Goal: Contribute content

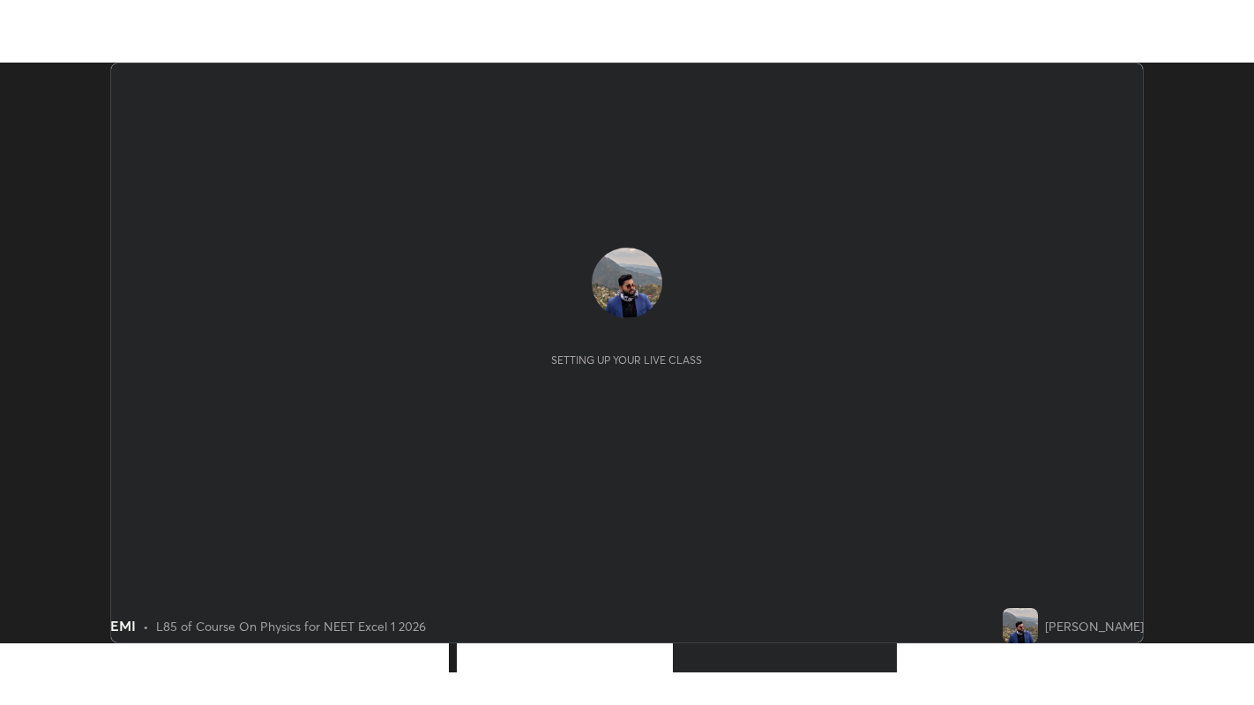
scroll to position [580, 1253]
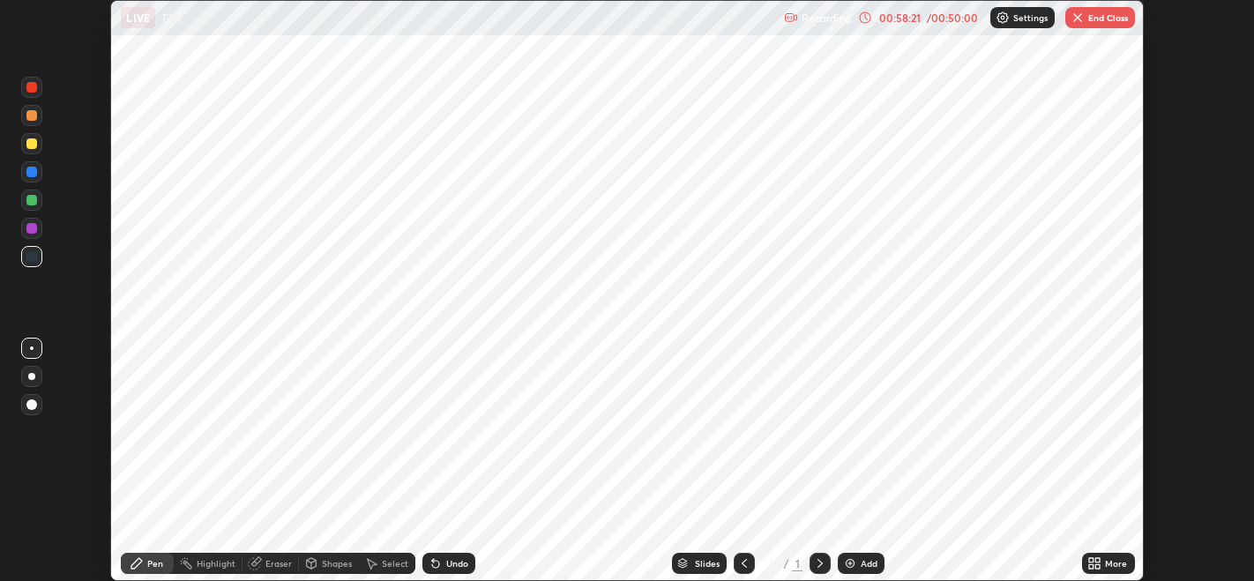
click at [1101, 18] on button "End Class" at bounding box center [1100, 17] width 70 height 21
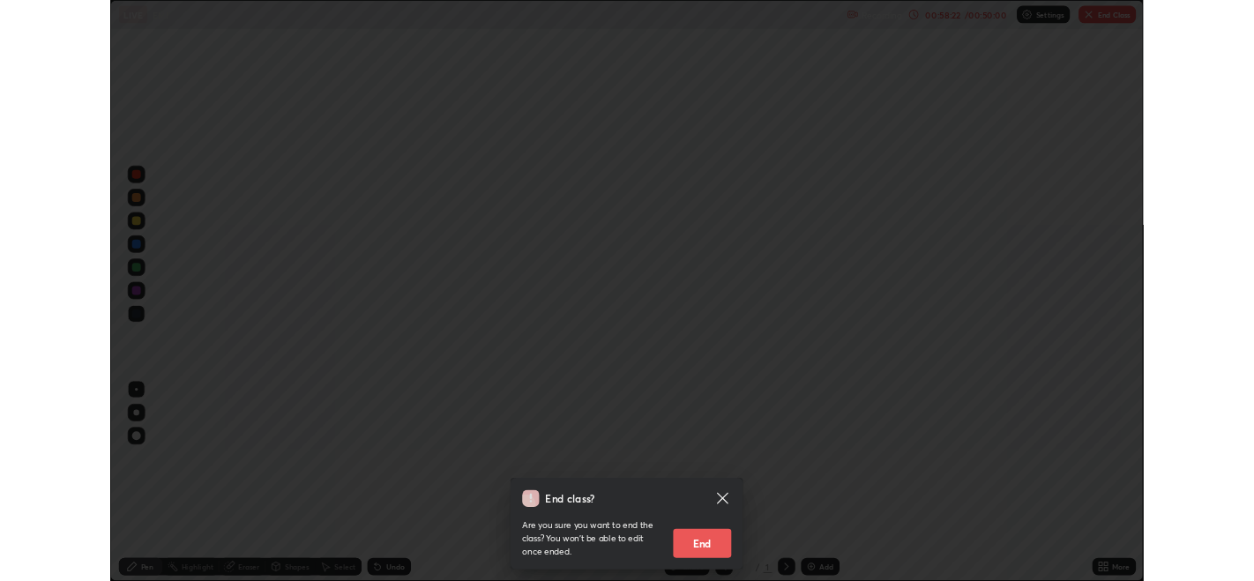
scroll to position [705, 1254]
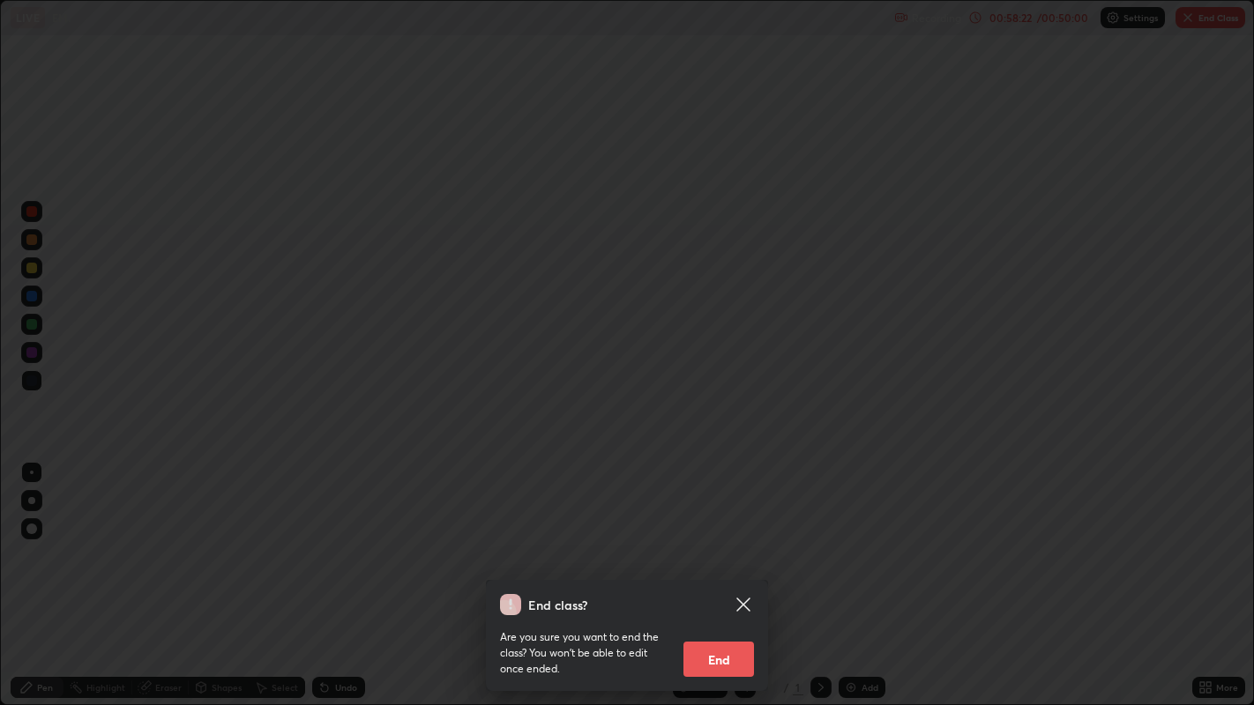
click at [709, 580] on button "End" at bounding box center [718, 659] width 71 height 35
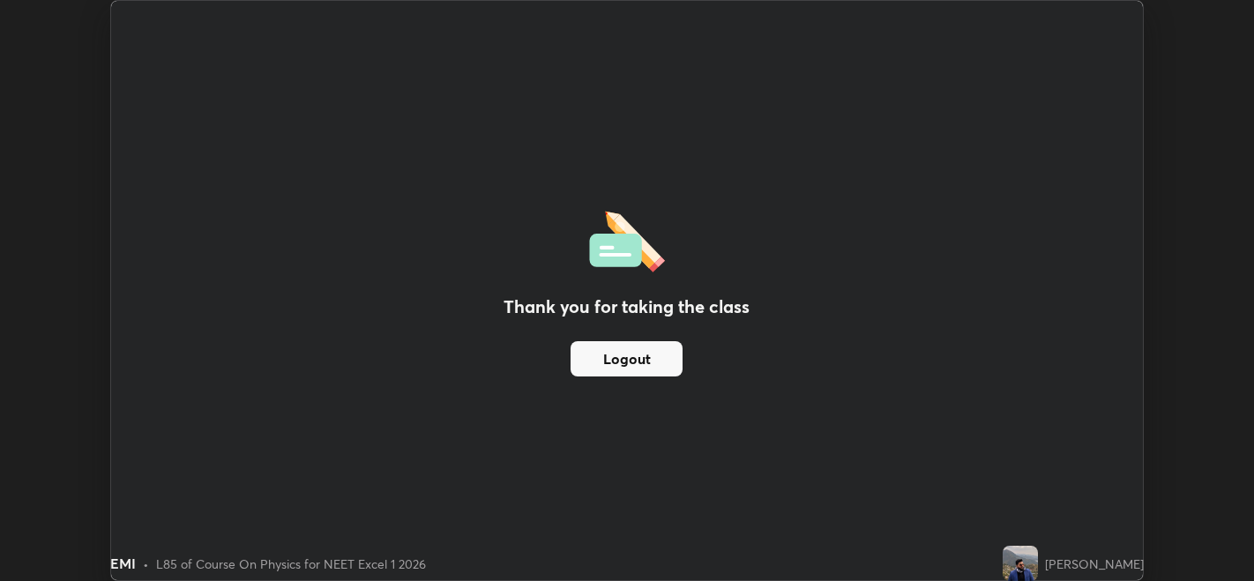
scroll to position [87603, 86929]
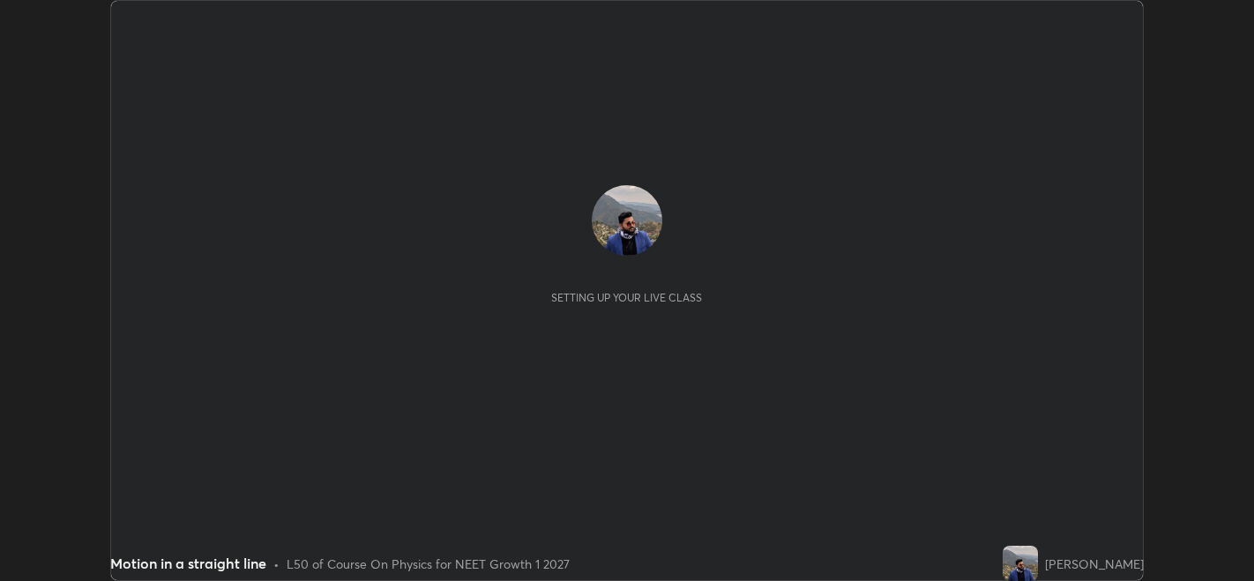
scroll to position [580, 1253]
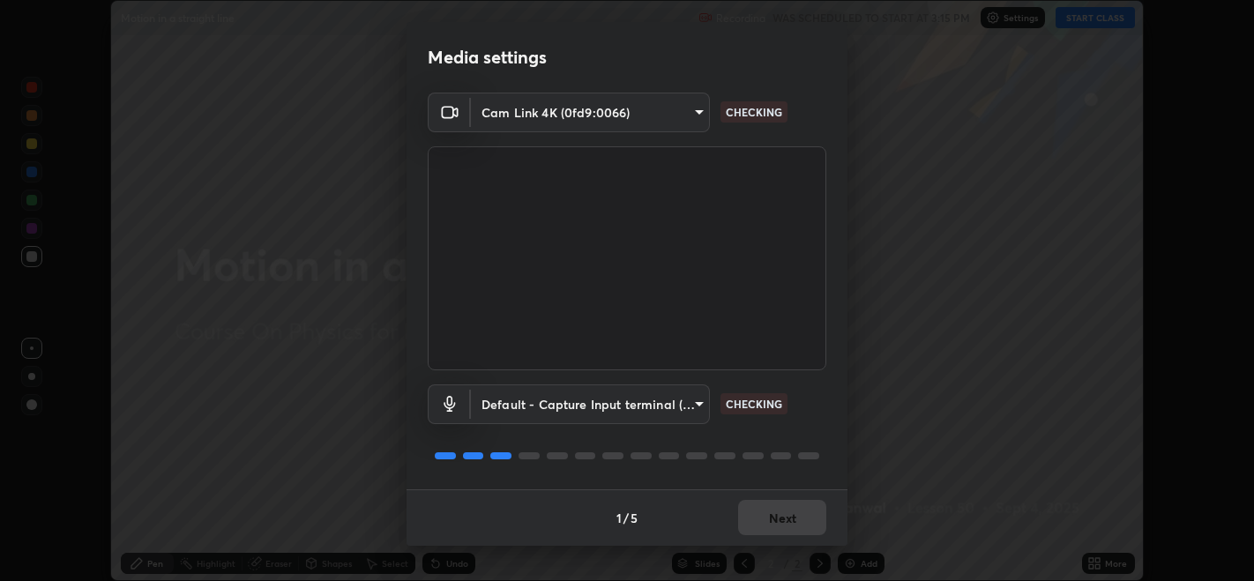
click at [764, 520] on div "1 / 5 Next" at bounding box center [627, 517] width 441 height 56
click at [770, 514] on div "1 / 5 Next" at bounding box center [627, 517] width 441 height 56
click at [772, 520] on div "1 / 5 Next" at bounding box center [627, 517] width 441 height 56
click at [780, 514] on button "Next" at bounding box center [782, 517] width 88 height 35
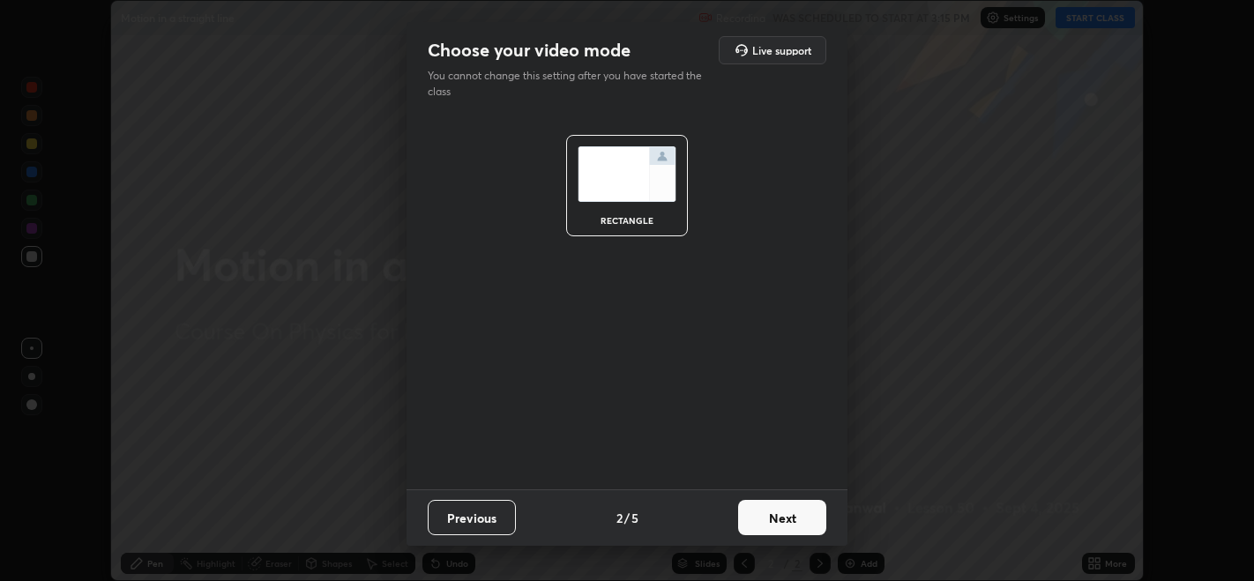
click at [782, 514] on button "Next" at bounding box center [782, 517] width 88 height 35
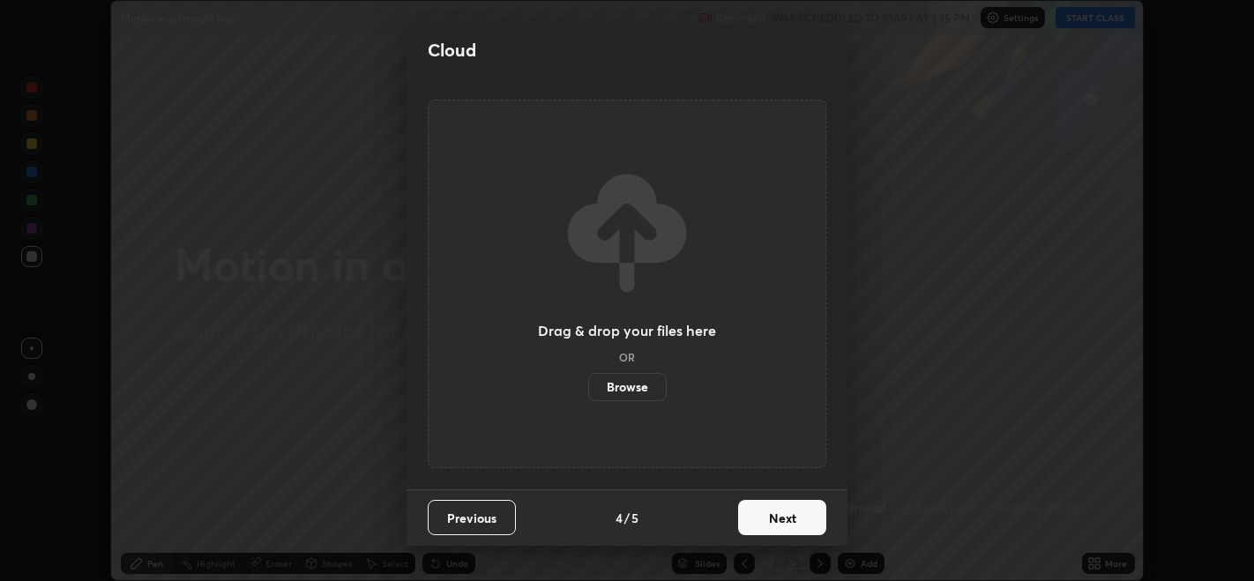
click at [783, 519] on button "Next" at bounding box center [782, 517] width 88 height 35
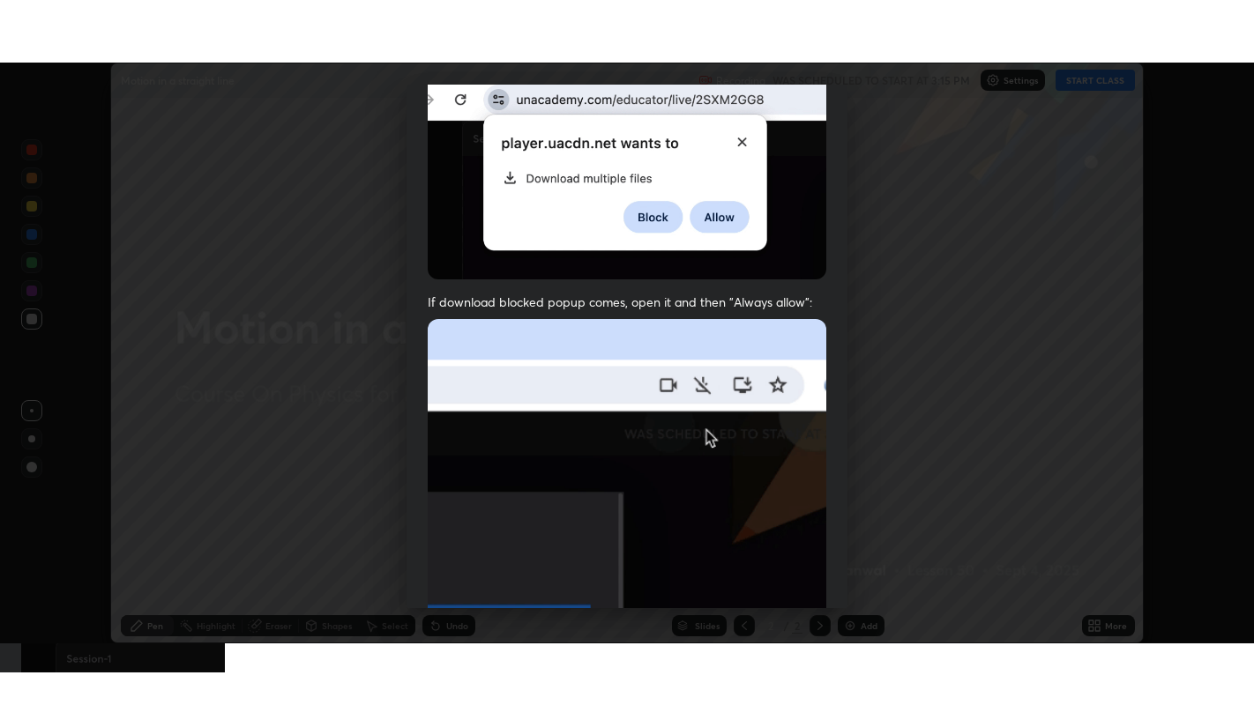
scroll to position [357, 0]
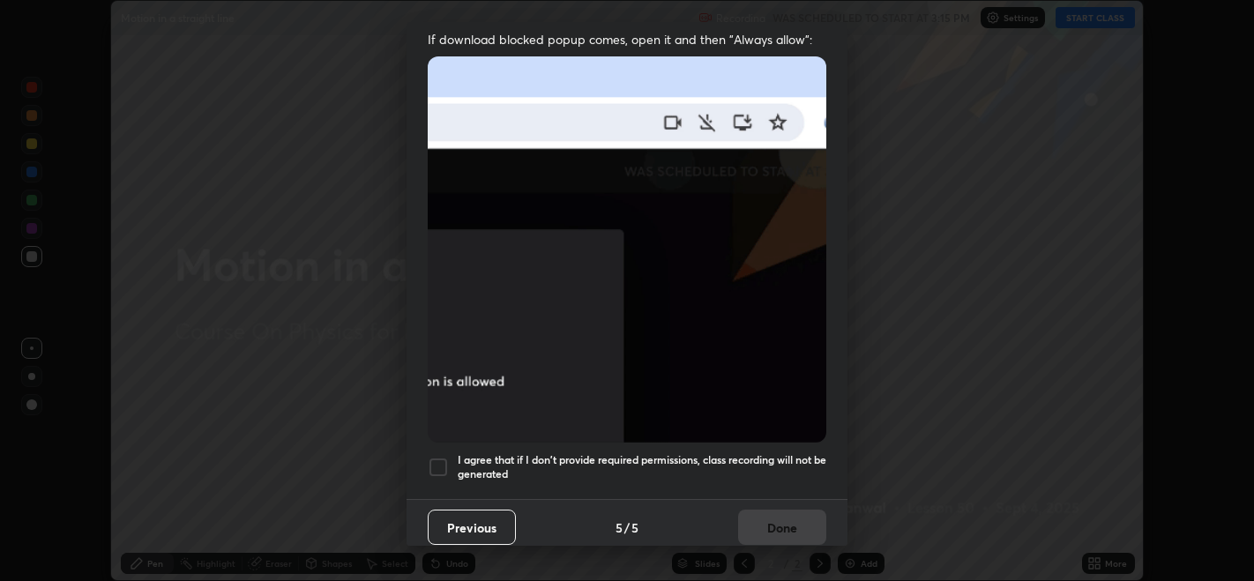
click at [442, 457] on div at bounding box center [438, 467] width 21 height 21
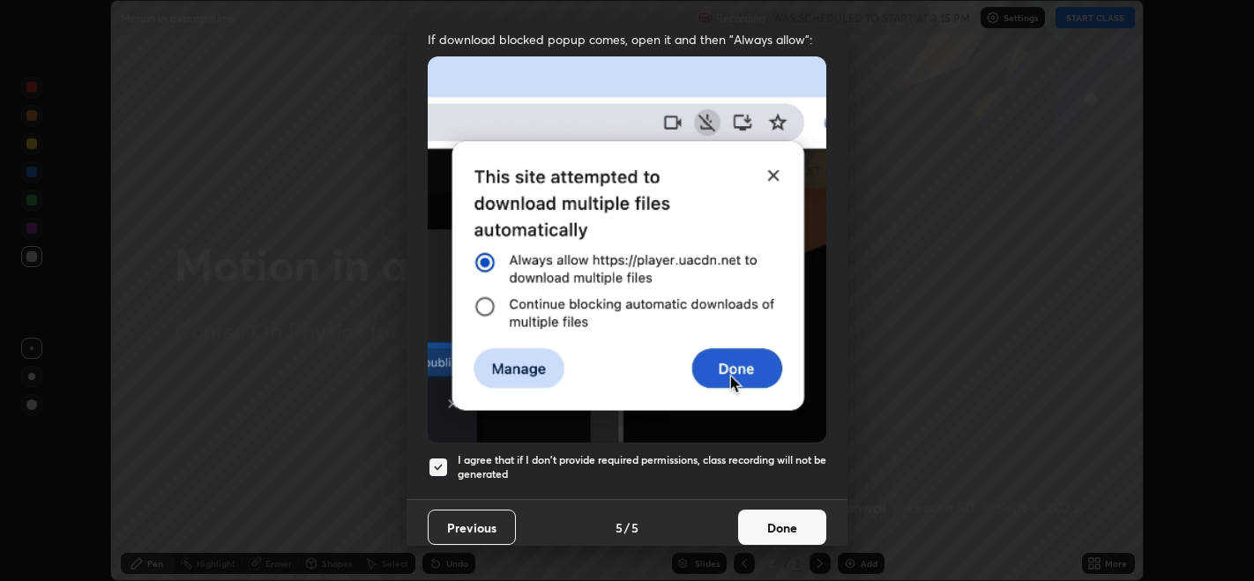
click at [764, 518] on button "Done" at bounding box center [782, 527] width 88 height 35
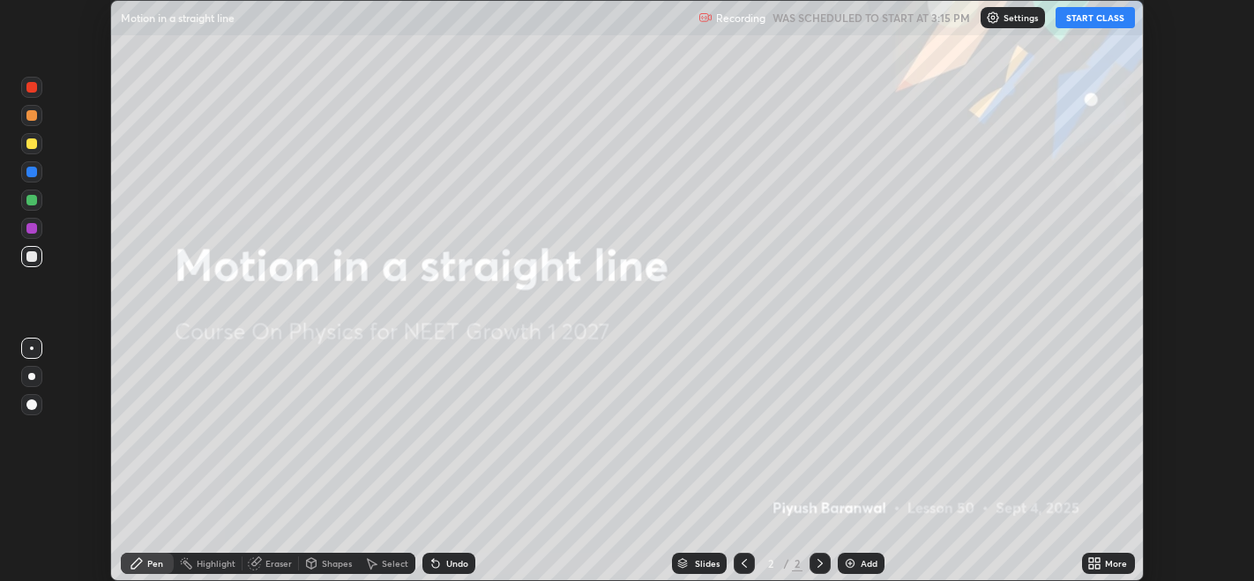
click at [1086, 21] on button "START CLASS" at bounding box center [1095, 17] width 79 height 21
click at [1091, 562] on icon at bounding box center [1091, 560] width 4 height 4
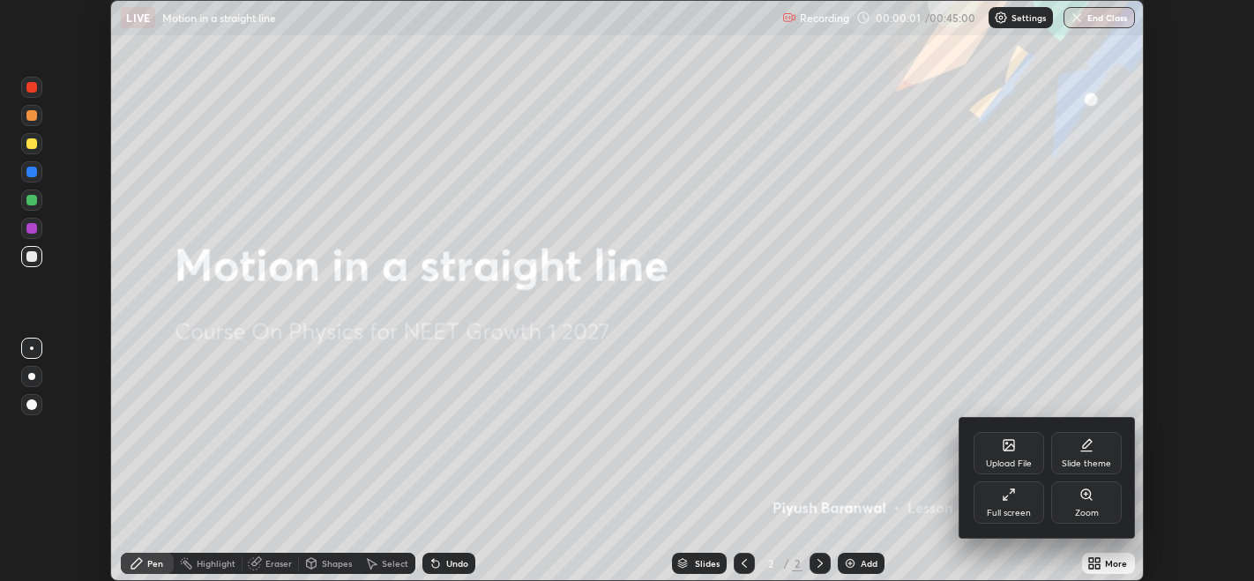
click at [1018, 507] on div "Full screen" at bounding box center [1009, 502] width 71 height 42
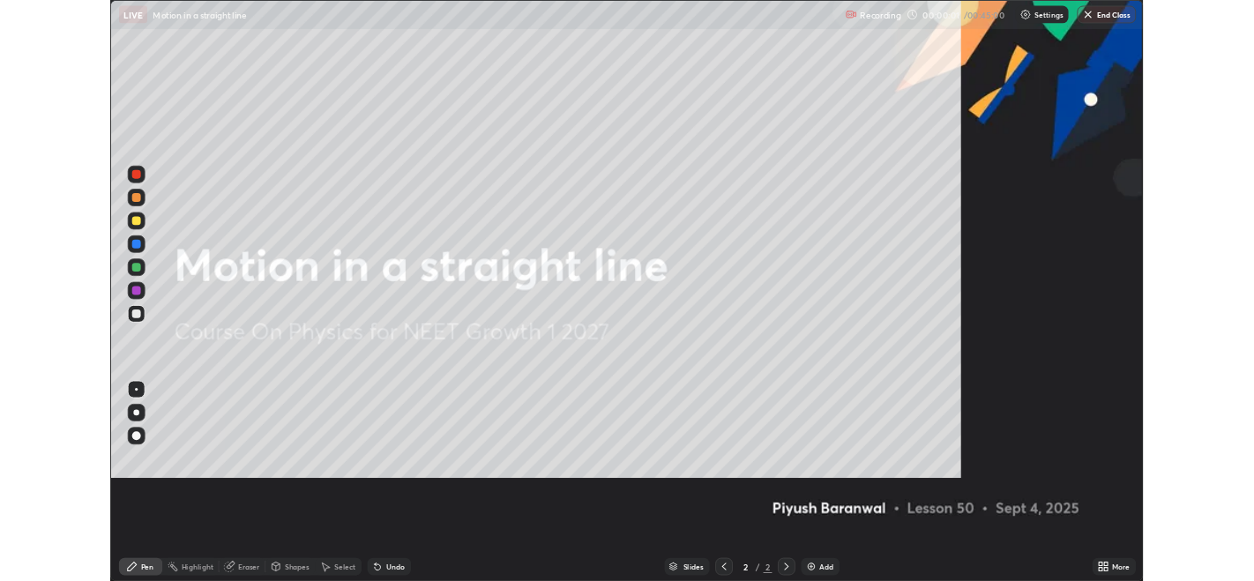
scroll to position [705, 1254]
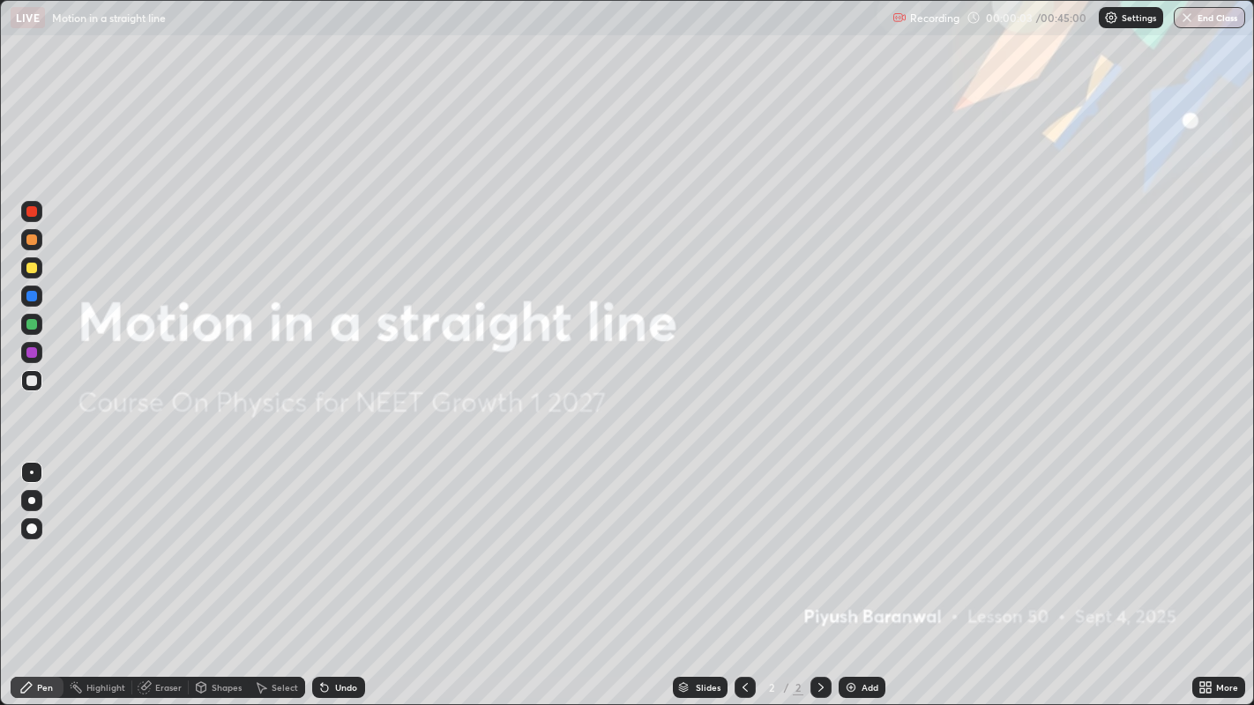
click at [855, 580] on img at bounding box center [851, 688] width 14 height 14
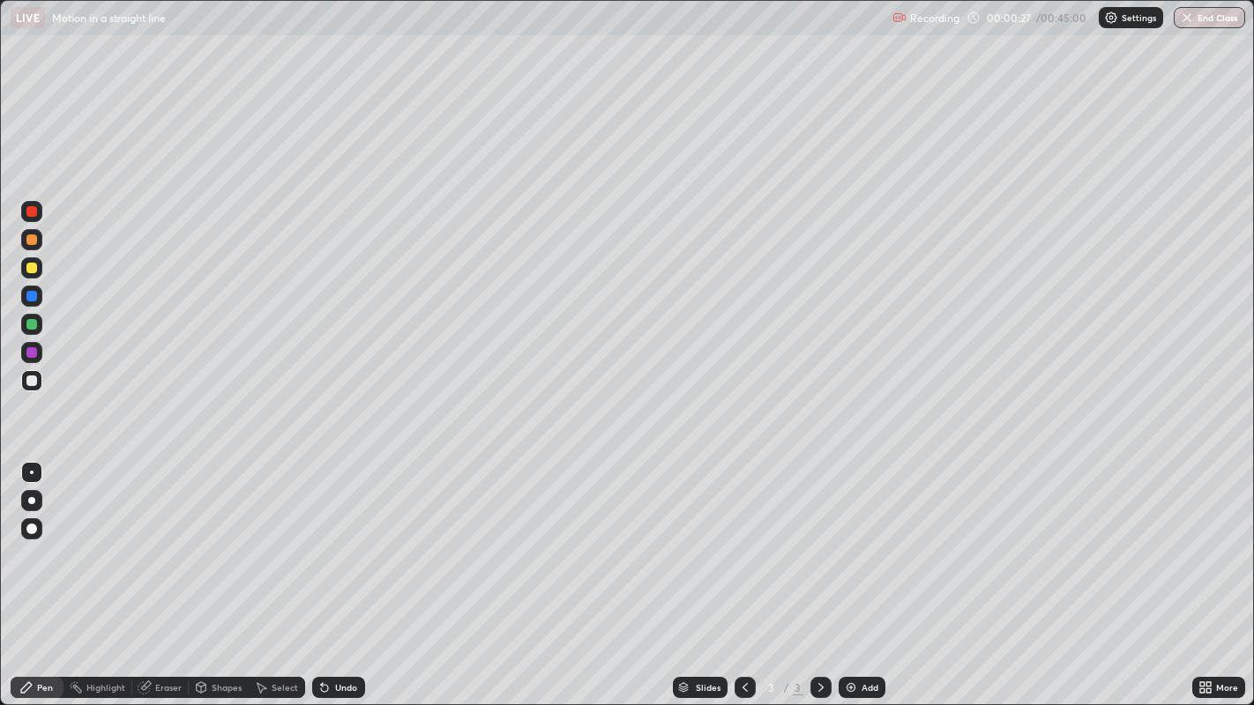
click at [29, 242] on div at bounding box center [31, 240] width 11 height 11
click at [33, 269] on div at bounding box center [31, 268] width 11 height 11
click at [335, 580] on div "Undo" at bounding box center [346, 687] width 22 height 9
click at [33, 384] on div at bounding box center [31, 381] width 11 height 11
click at [337, 580] on div "Undo" at bounding box center [338, 687] width 53 height 21
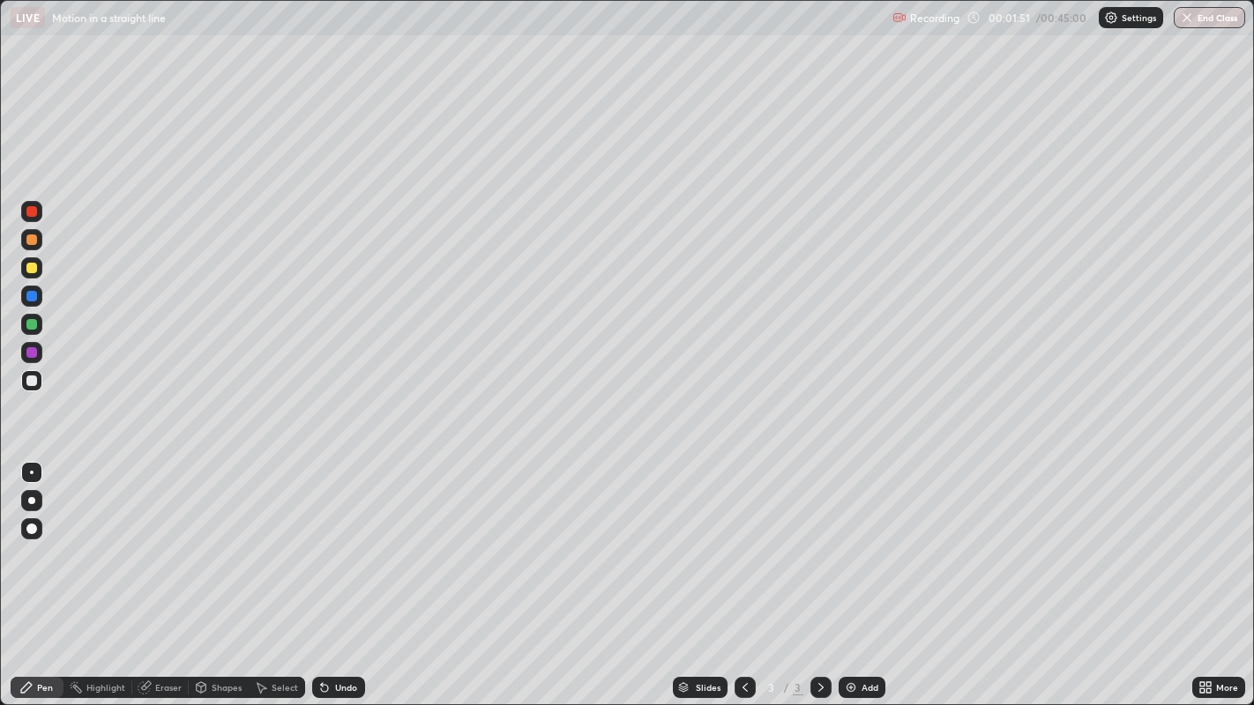
click at [340, 580] on div "Undo" at bounding box center [346, 687] width 22 height 9
click at [341, 580] on div "Undo" at bounding box center [346, 687] width 22 height 9
click at [274, 580] on div "Select" at bounding box center [277, 687] width 56 height 21
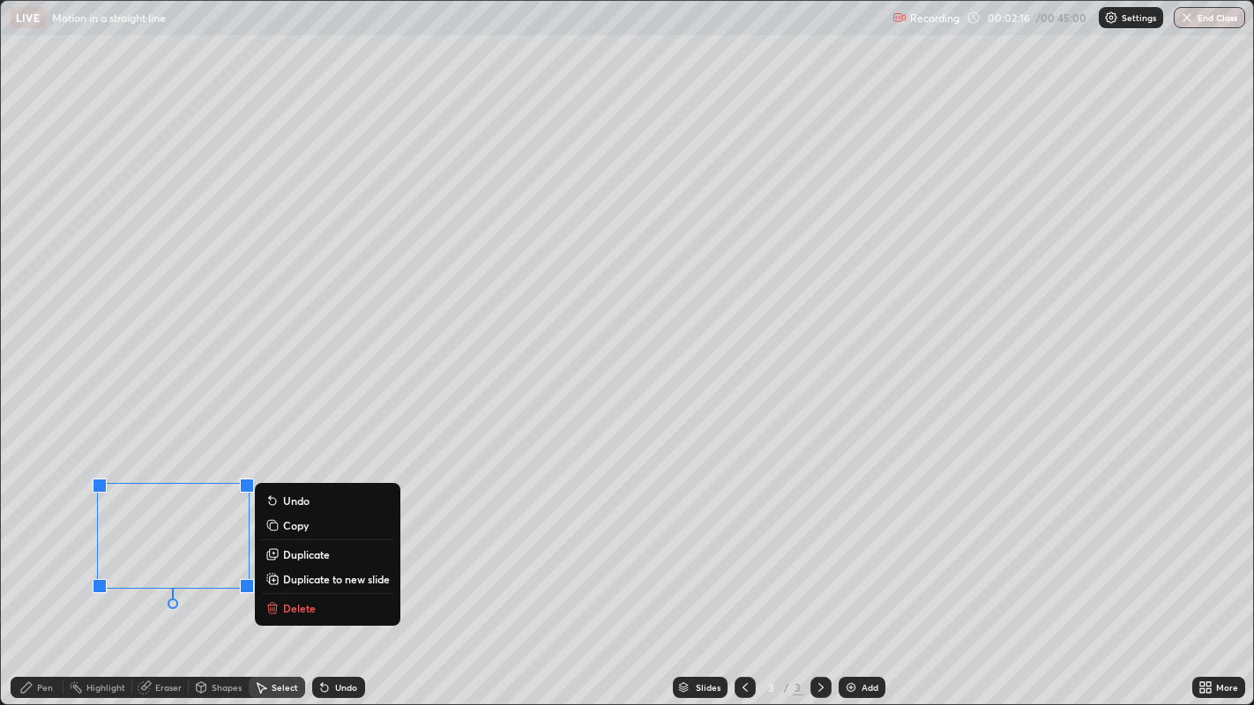
click at [284, 580] on p "Delete" at bounding box center [299, 608] width 33 height 14
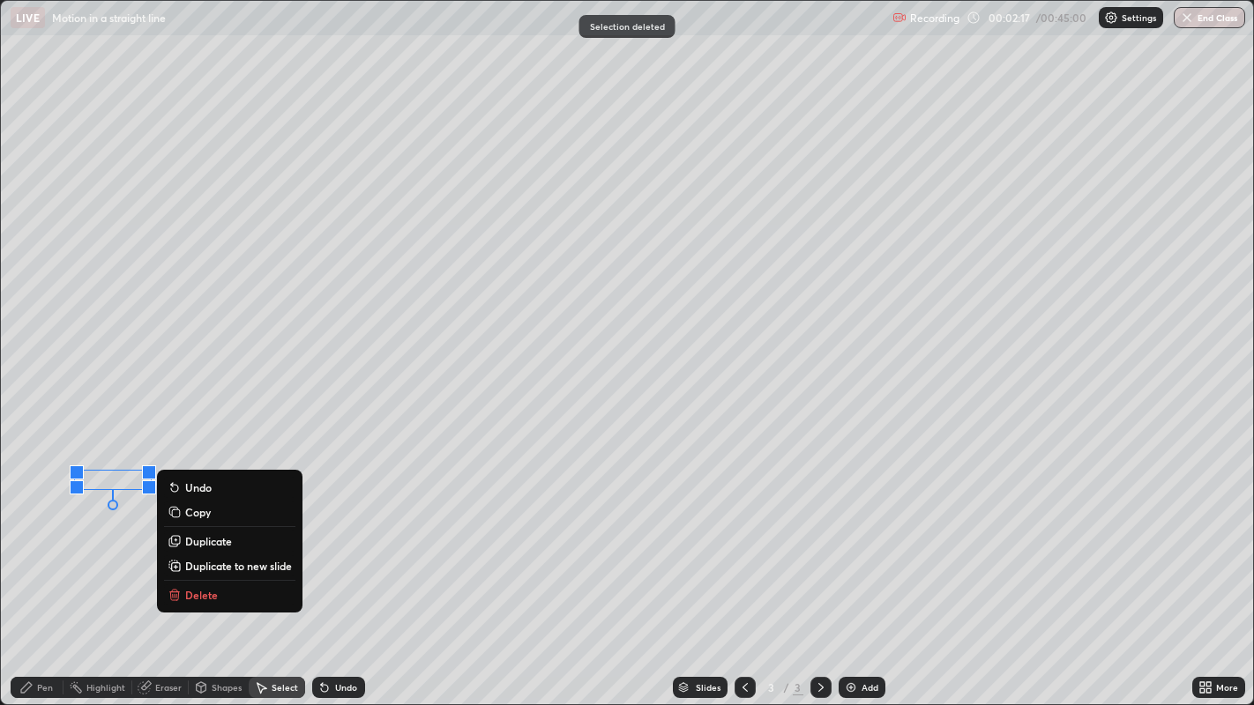
click at [196, 580] on p "Delete" at bounding box center [201, 595] width 33 height 14
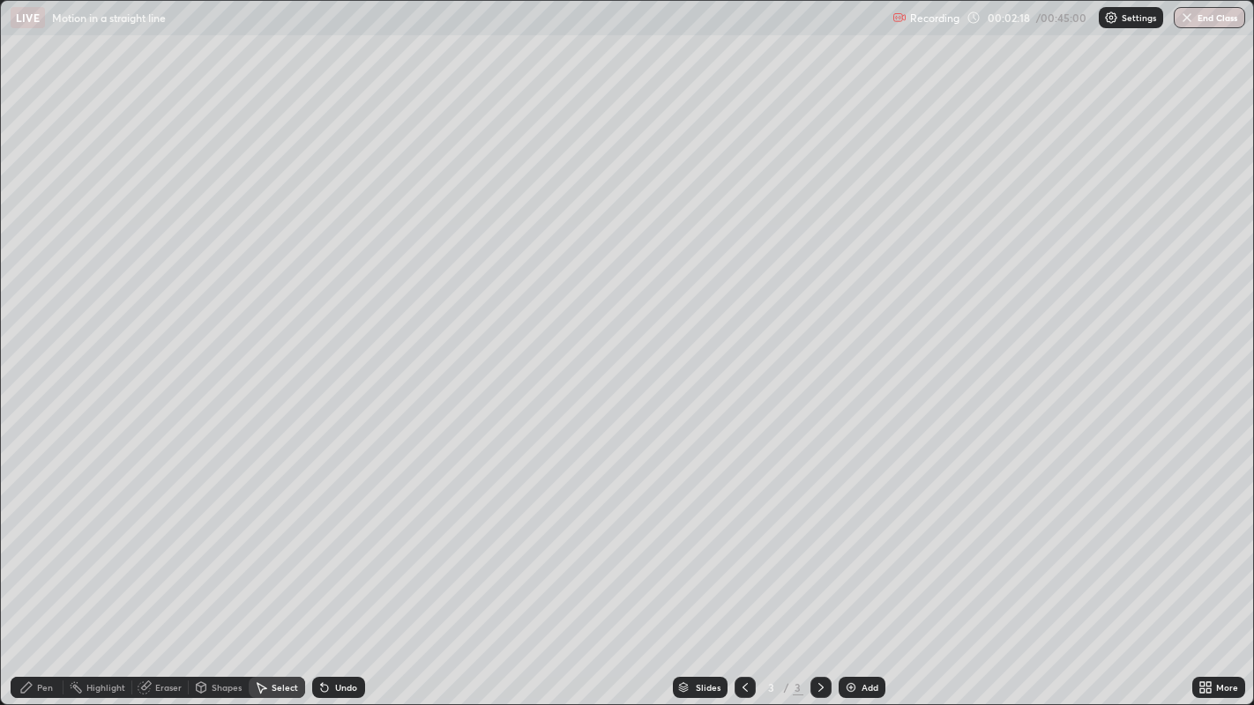
click at [27, 580] on icon at bounding box center [26, 688] width 14 height 14
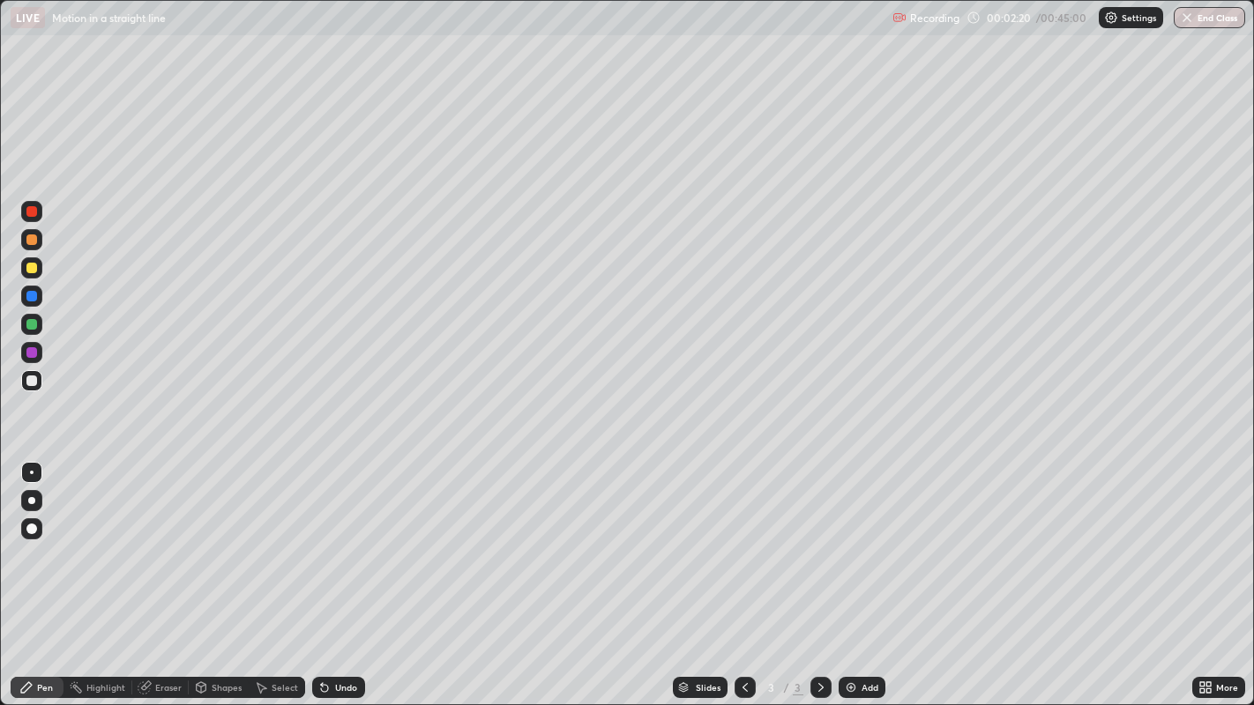
click at [34, 269] on div at bounding box center [31, 268] width 11 height 11
click at [31, 240] on div at bounding box center [31, 240] width 11 height 11
click at [32, 270] on div at bounding box center [31, 268] width 11 height 11
click at [321, 580] on icon at bounding box center [322, 684] width 2 height 2
click at [320, 580] on icon at bounding box center [324, 688] width 14 height 14
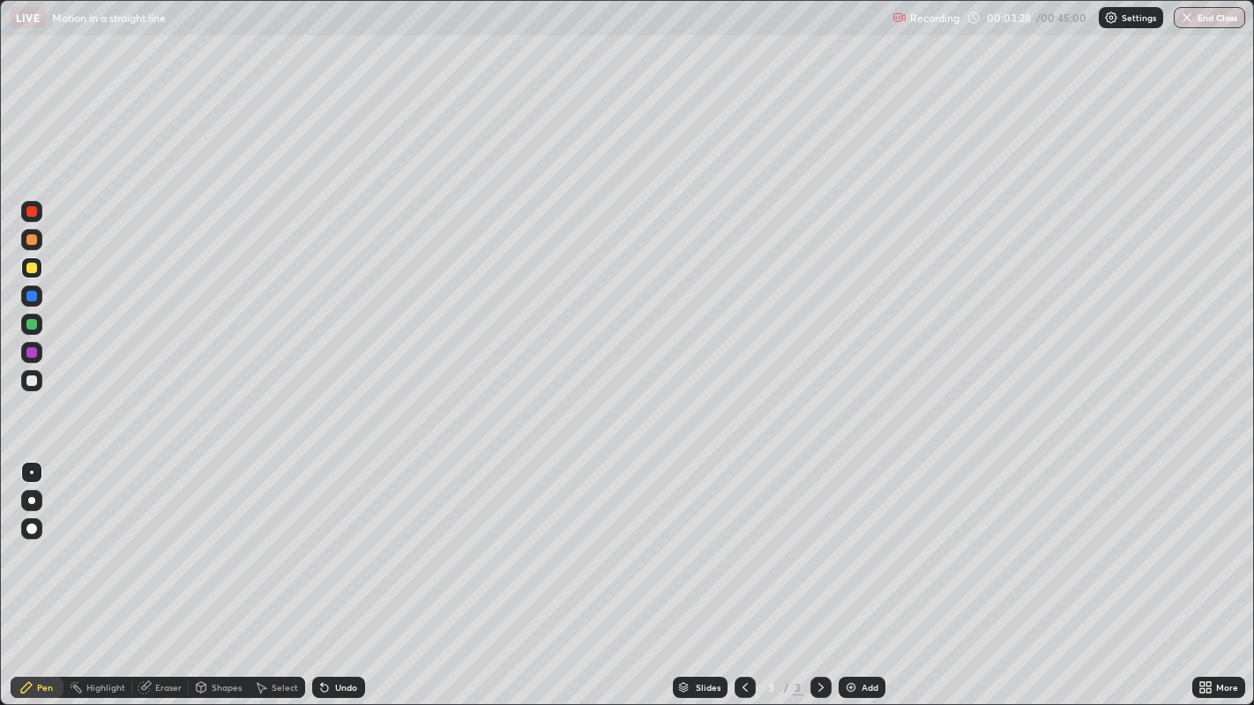
click at [321, 580] on div "Undo" at bounding box center [338, 687] width 53 height 21
click at [320, 580] on div "Undo" at bounding box center [338, 687] width 53 height 21
click at [324, 580] on div "Undo" at bounding box center [338, 687] width 53 height 21
click at [323, 580] on div "Undo" at bounding box center [338, 687] width 53 height 21
click at [324, 580] on div "Undo" at bounding box center [338, 687] width 53 height 21
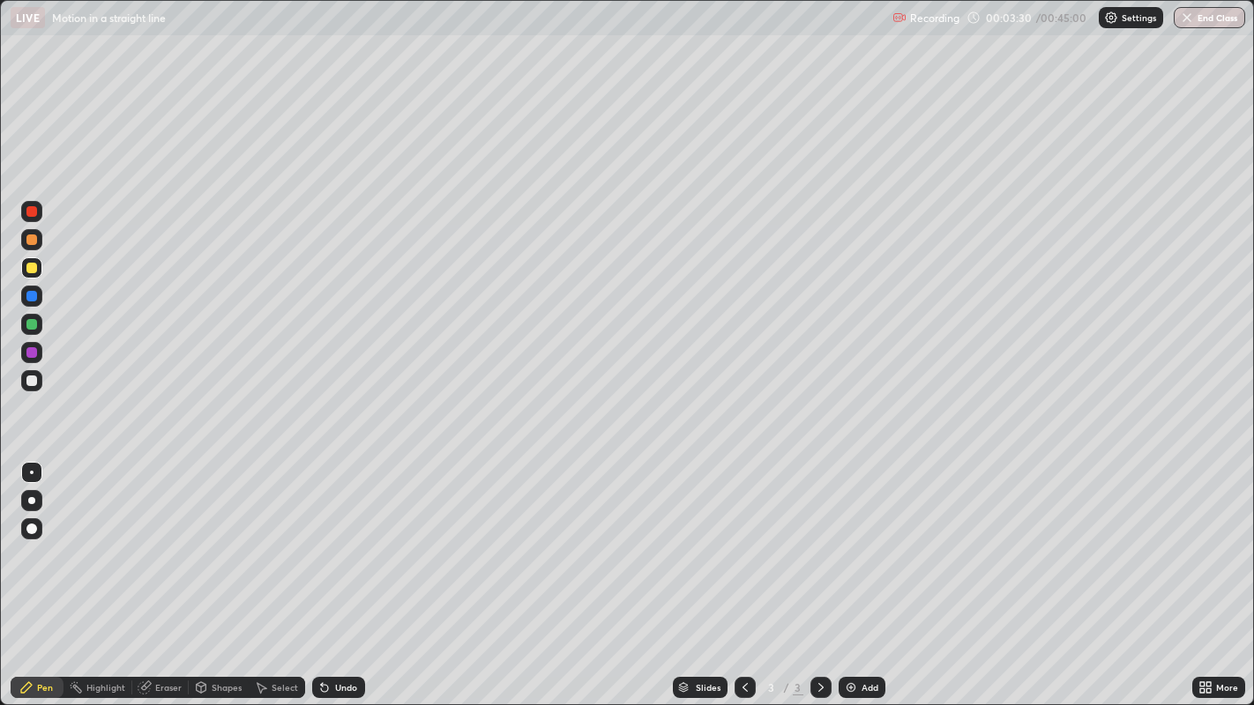
click at [322, 580] on icon at bounding box center [324, 688] width 7 height 7
click at [260, 580] on icon at bounding box center [262, 688] width 10 height 11
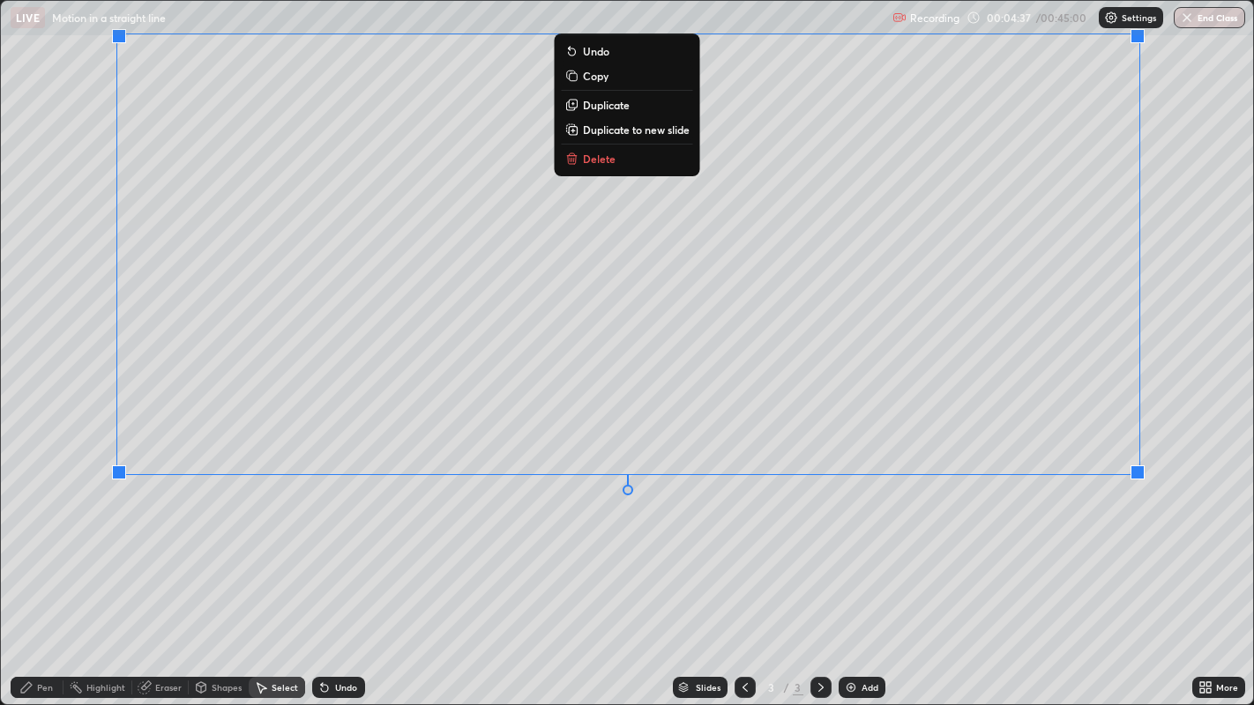
click at [693, 563] on div "0 ° Undo Copy Duplicate Duplicate to new slide Delete" at bounding box center [627, 353] width 1253 height 705
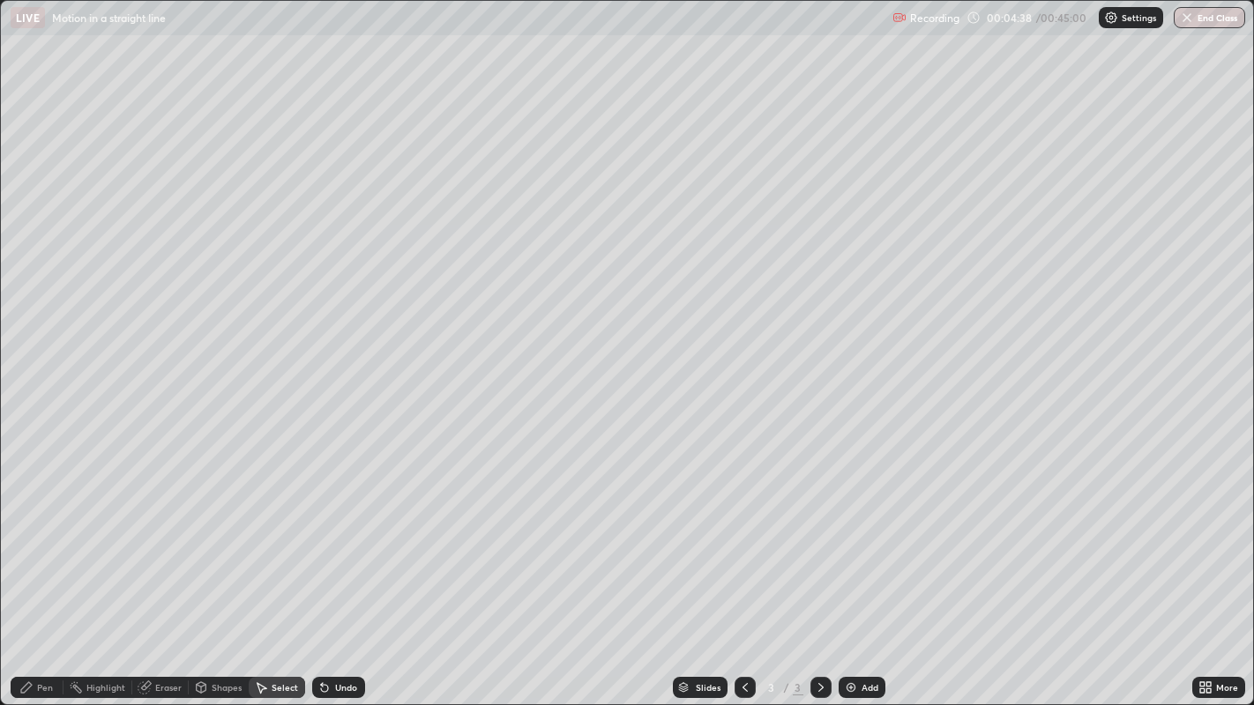
click at [48, 580] on div "Pen" at bounding box center [37, 687] width 53 height 21
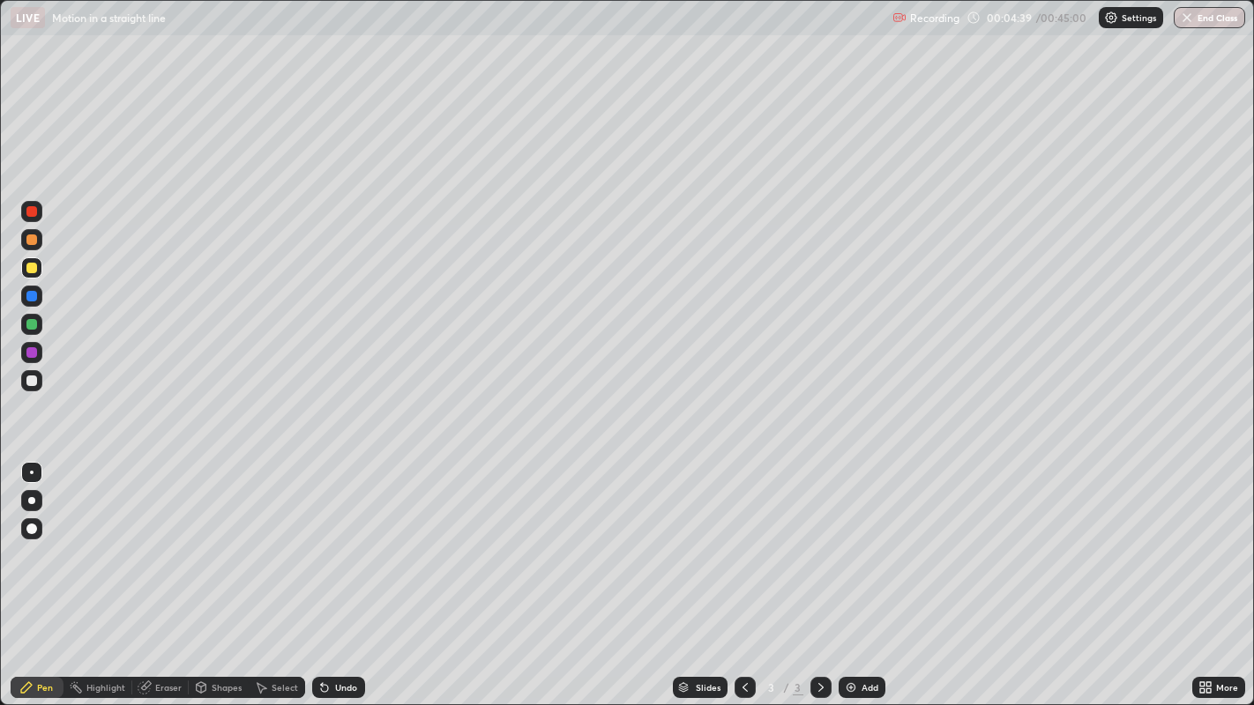
click at [35, 384] on div at bounding box center [31, 381] width 11 height 11
click at [28, 265] on div at bounding box center [31, 268] width 11 height 11
click at [32, 325] on div at bounding box center [31, 324] width 11 height 11
click at [28, 270] on div at bounding box center [31, 268] width 11 height 11
click at [29, 243] on div at bounding box center [31, 240] width 11 height 11
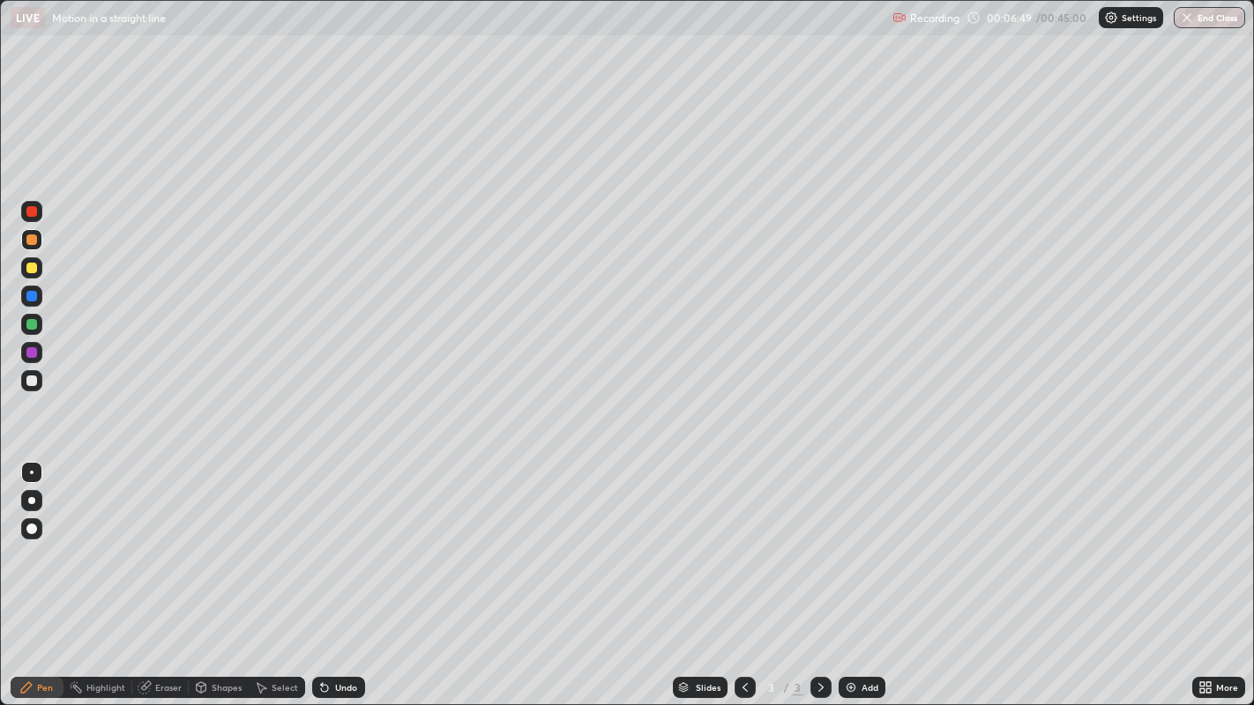
click at [34, 269] on div at bounding box center [31, 268] width 11 height 11
click at [33, 385] on div at bounding box center [31, 381] width 11 height 11
click at [155, 580] on div "Eraser" at bounding box center [168, 687] width 26 height 9
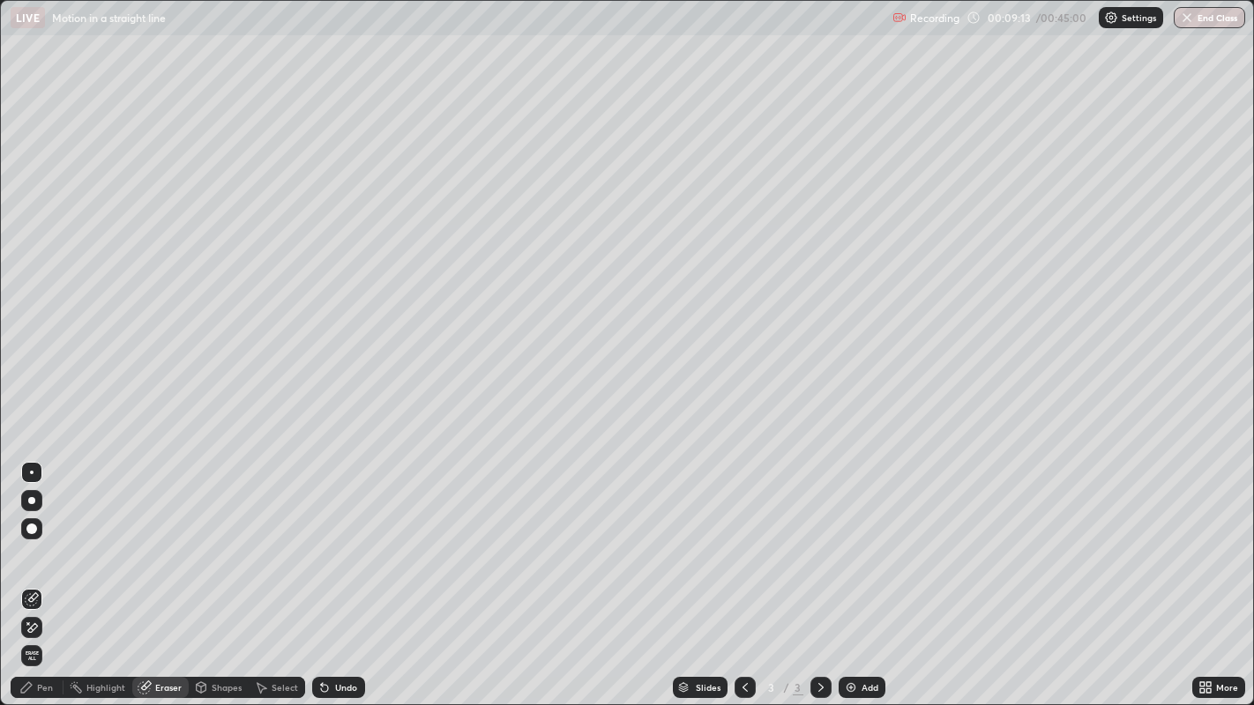
click at [37, 580] on div "Pen" at bounding box center [45, 687] width 16 height 9
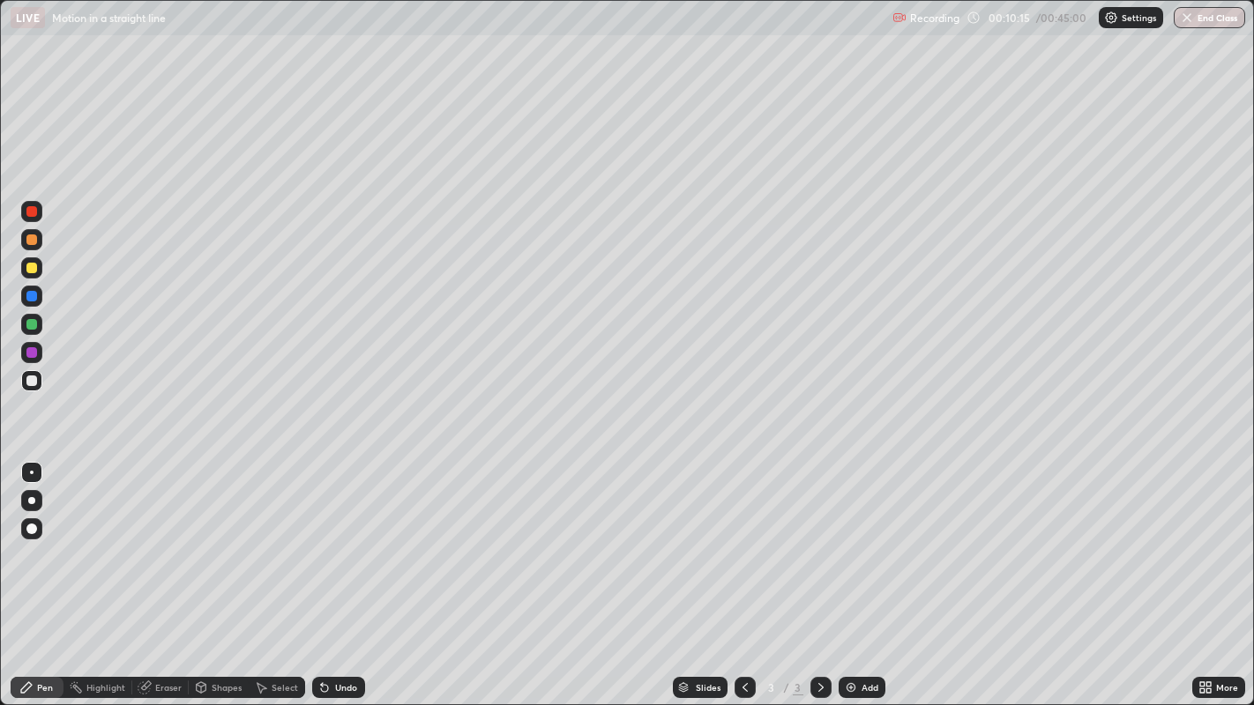
click at [516, 580] on div "Slides 3 / 3 Add" at bounding box center [778, 687] width 827 height 35
click at [853, 580] on img at bounding box center [851, 688] width 14 height 14
click at [735, 580] on div at bounding box center [745, 687] width 21 height 35
click at [161, 580] on div "Eraser" at bounding box center [168, 687] width 26 height 9
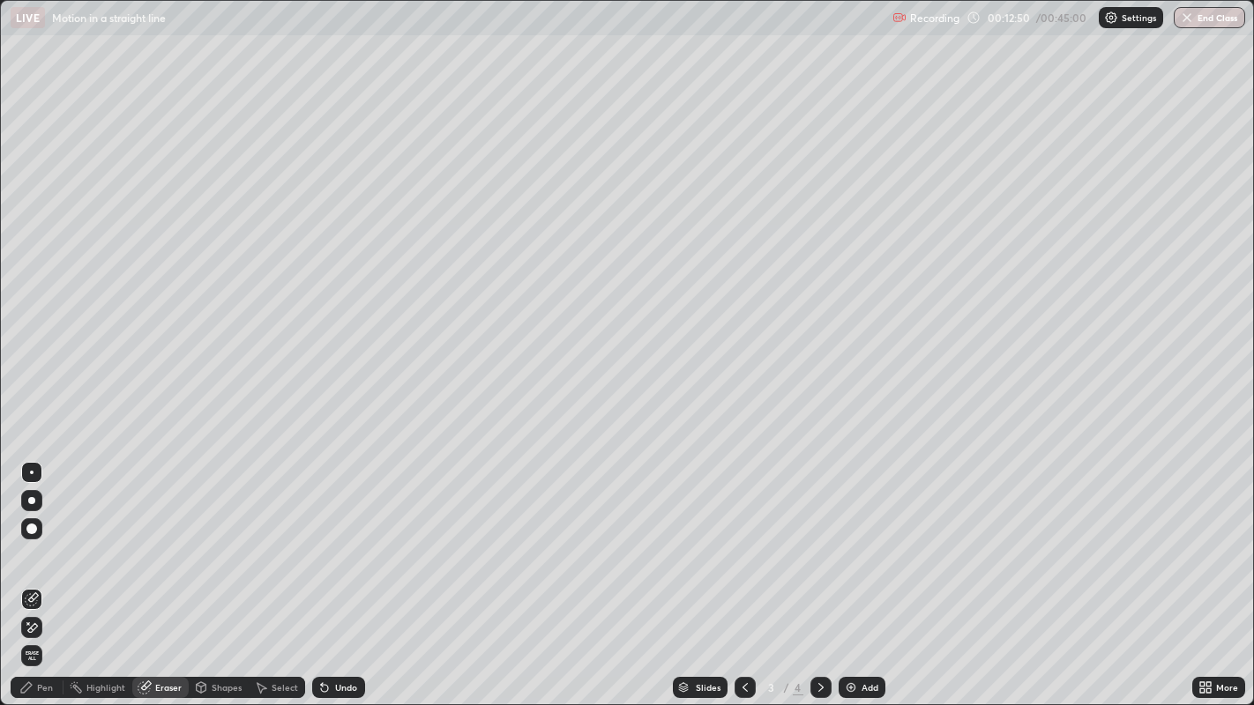
click at [341, 580] on div "Undo" at bounding box center [346, 687] width 22 height 9
click at [37, 580] on div "Pen" at bounding box center [45, 687] width 16 height 9
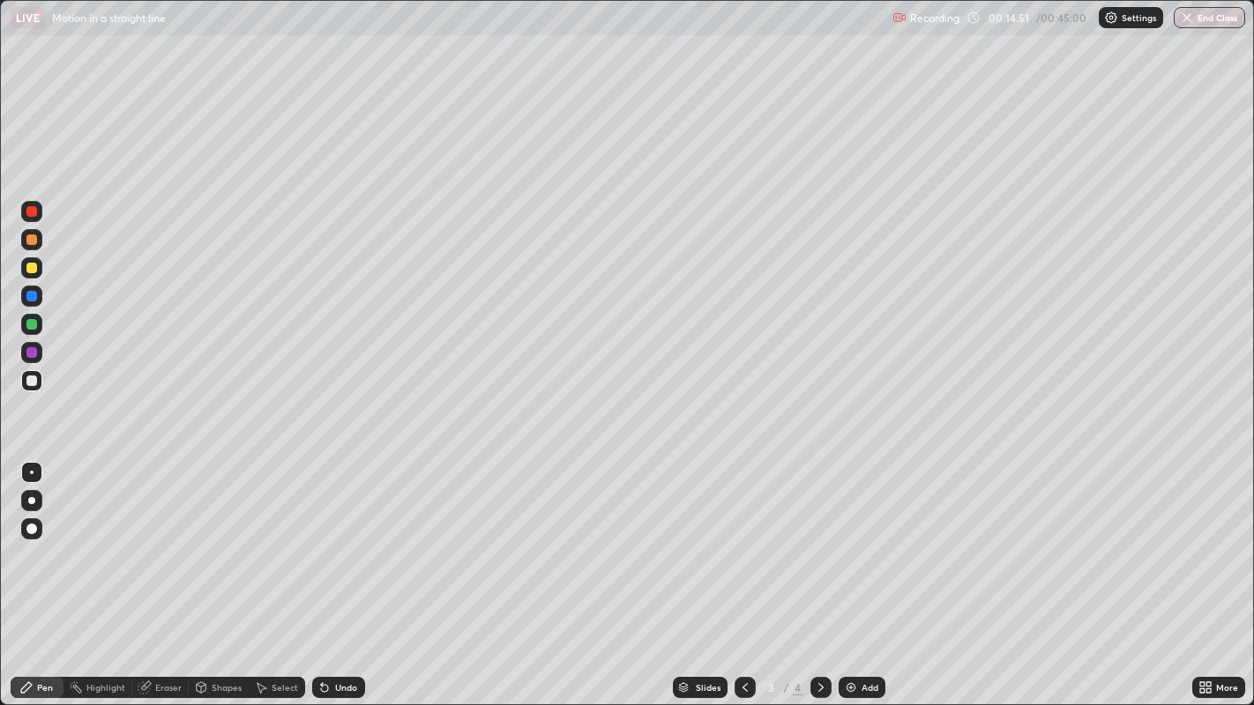
click at [32, 243] on div at bounding box center [31, 240] width 11 height 11
click at [341, 580] on div "Undo" at bounding box center [346, 687] width 22 height 9
click at [857, 580] on div "Add" at bounding box center [862, 687] width 47 height 21
click at [31, 327] on div at bounding box center [31, 324] width 11 height 11
click at [342, 580] on div "Undo" at bounding box center [346, 687] width 22 height 9
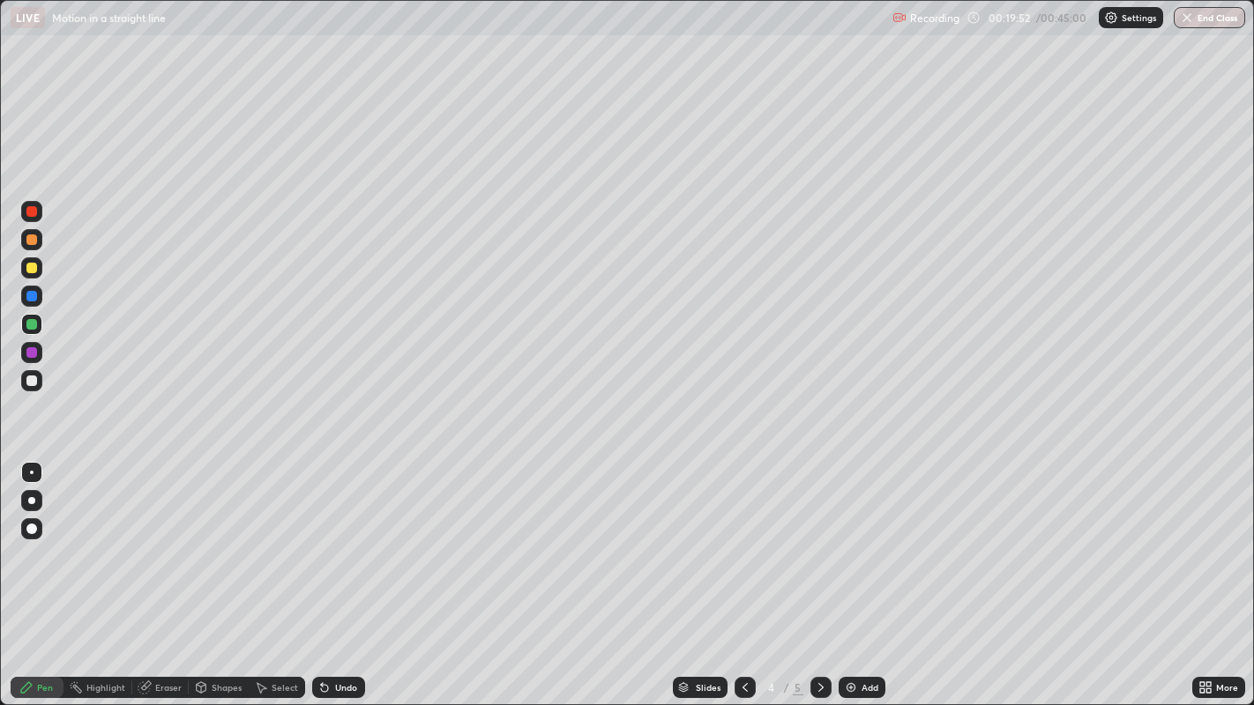
click at [333, 580] on div "Undo" at bounding box center [338, 687] width 53 height 21
click at [330, 580] on div "Undo" at bounding box center [338, 687] width 53 height 21
click at [331, 580] on div "Undo" at bounding box center [338, 687] width 53 height 21
click at [333, 580] on div "Undo" at bounding box center [338, 687] width 53 height 21
click at [332, 580] on div "Undo" at bounding box center [338, 687] width 53 height 21
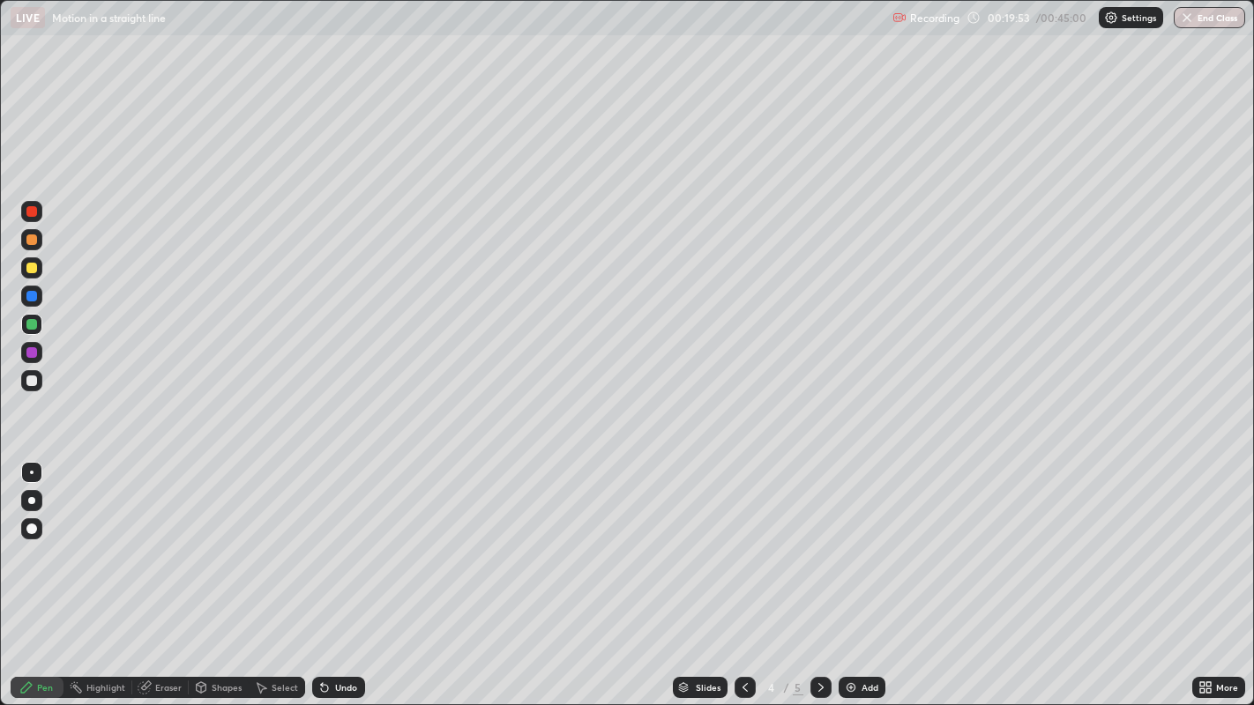
click at [336, 580] on div "Undo" at bounding box center [338, 687] width 53 height 21
click at [332, 580] on div "Undo" at bounding box center [338, 687] width 53 height 21
click at [336, 580] on div "Undo" at bounding box center [338, 687] width 53 height 21
click at [341, 580] on div "Undo" at bounding box center [338, 687] width 53 height 21
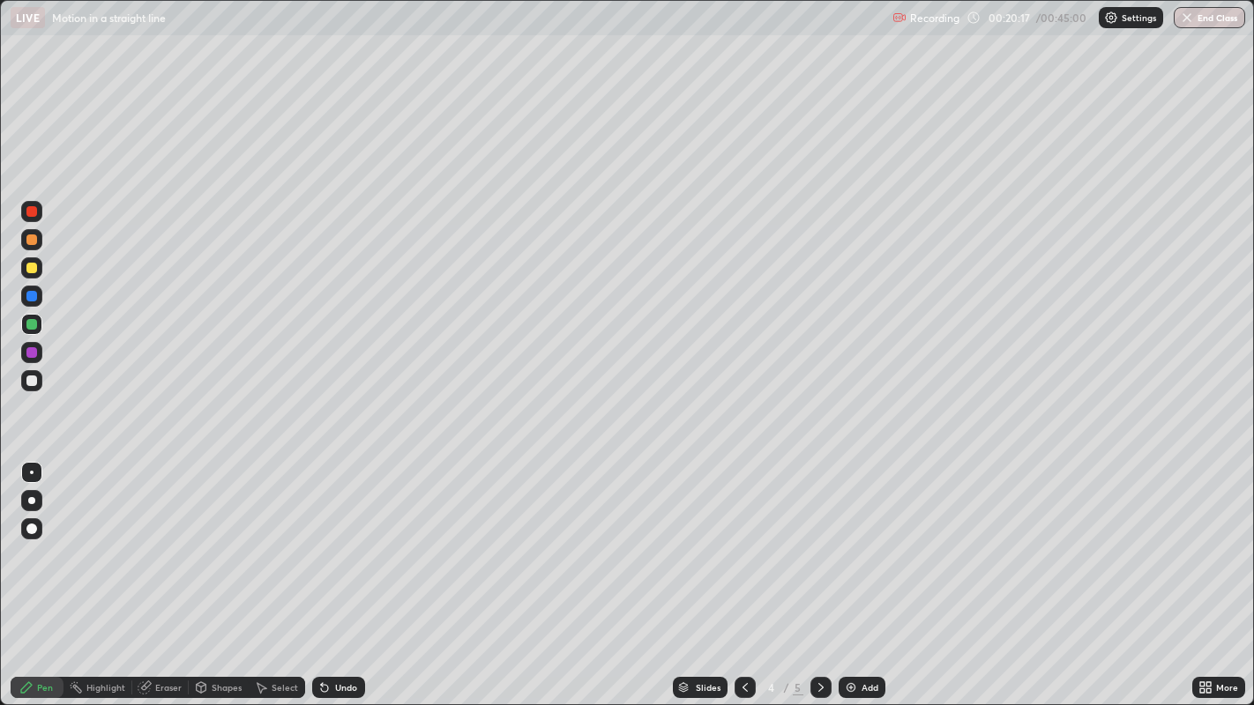
click at [22, 268] on div at bounding box center [31, 267] width 21 height 21
click at [276, 580] on div "Select" at bounding box center [277, 687] width 56 height 21
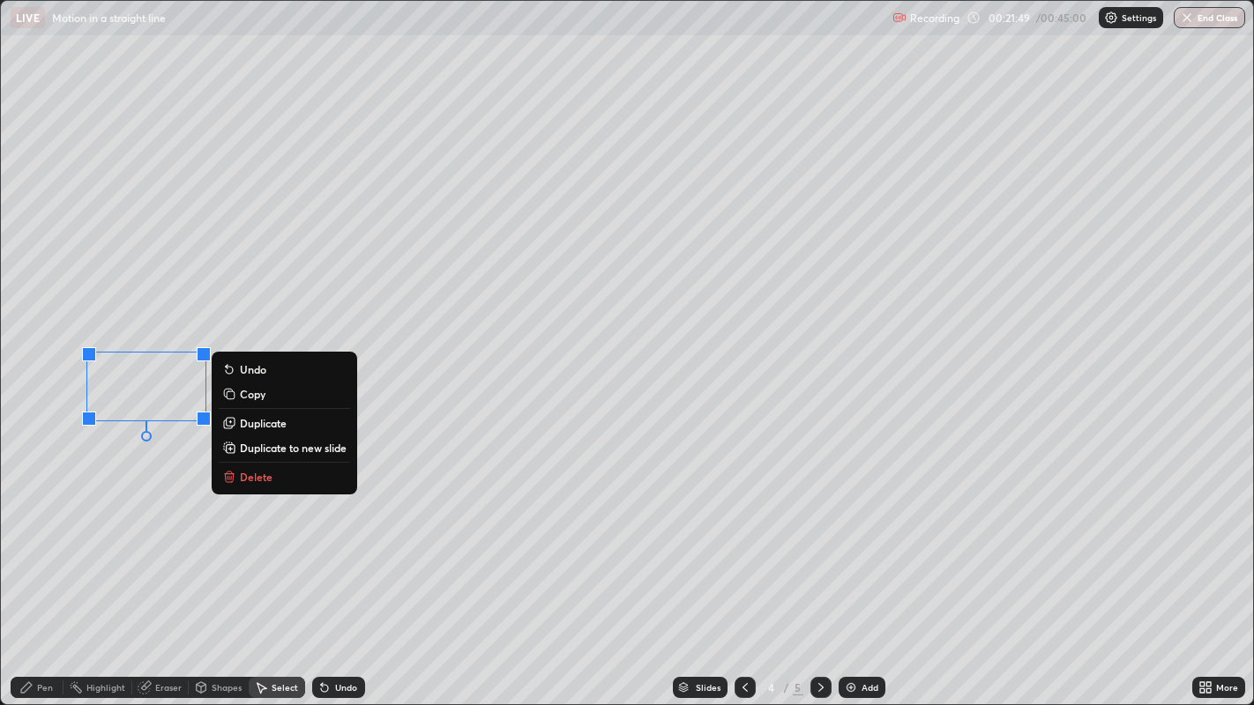
click at [254, 482] on p "Delete" at bounding box center [256, 477] width 33 height 14
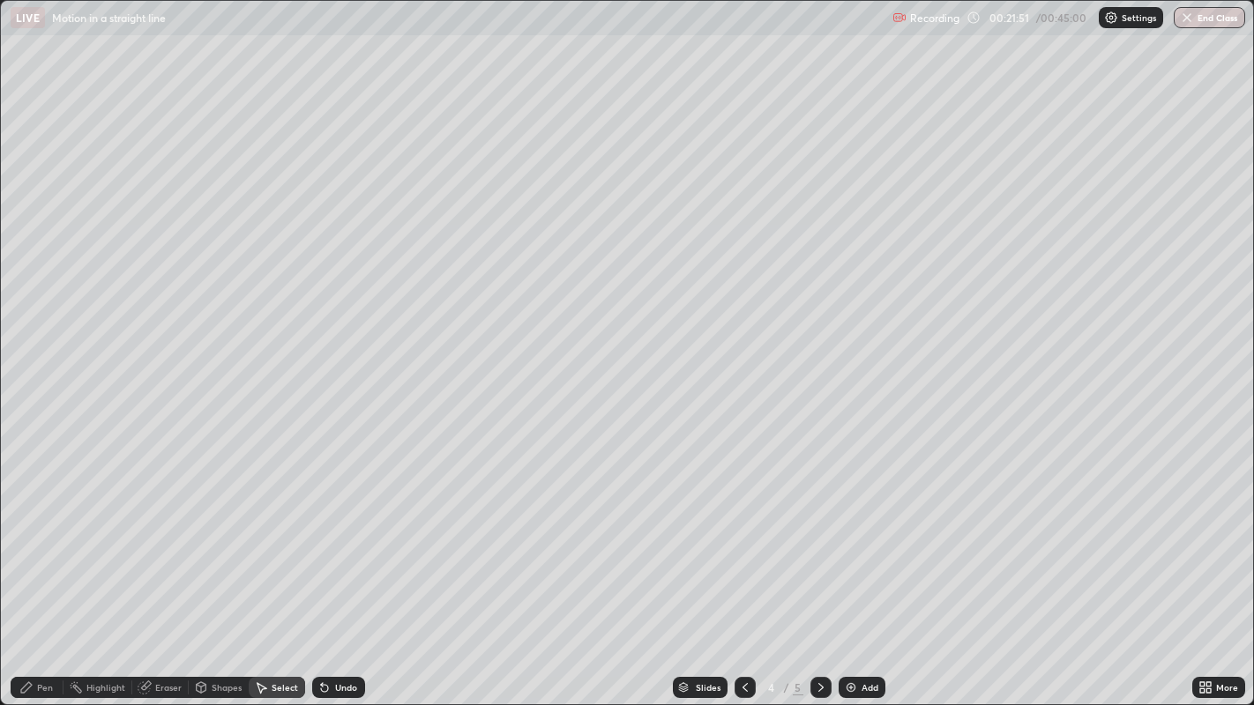
click at [30, 580] on div "Pen" at bounding box center [37, 687] width 53 height 21
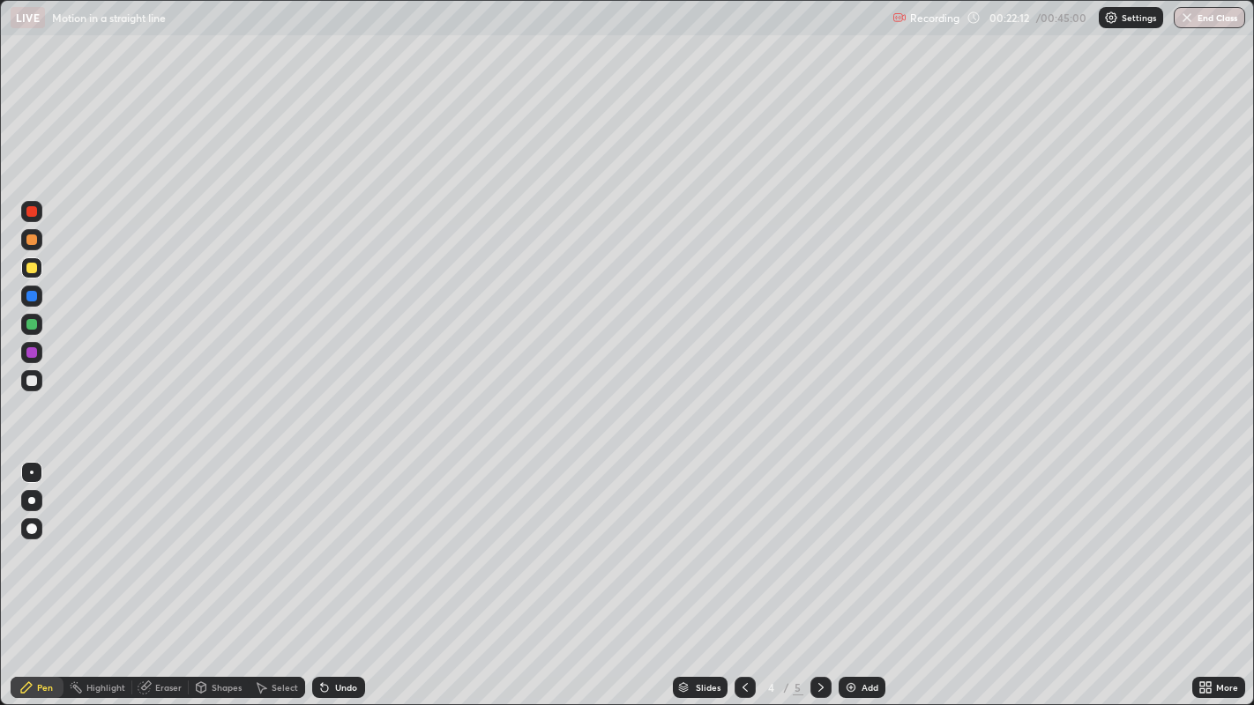
click at [148, 580] on icon at bounding box center [145, 688] width 14 height 14
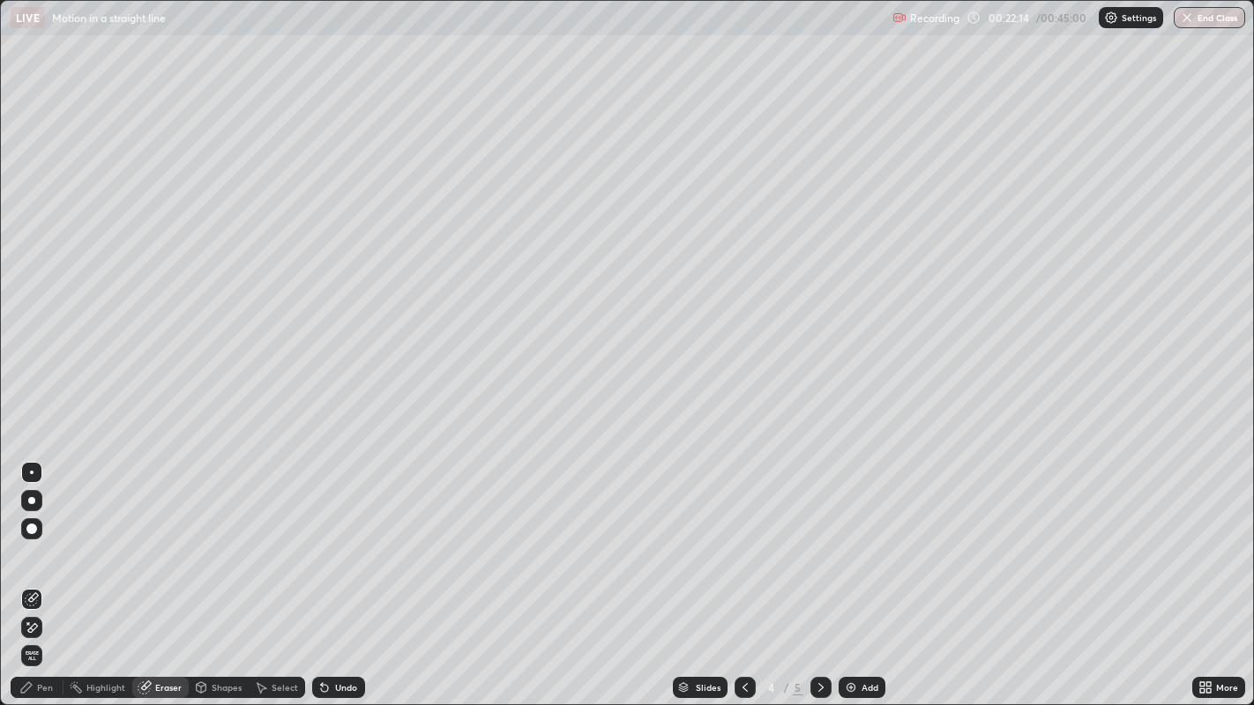
click at [46, 580] on div "Pen" at bounding box center [37, 687] width 53 height 21
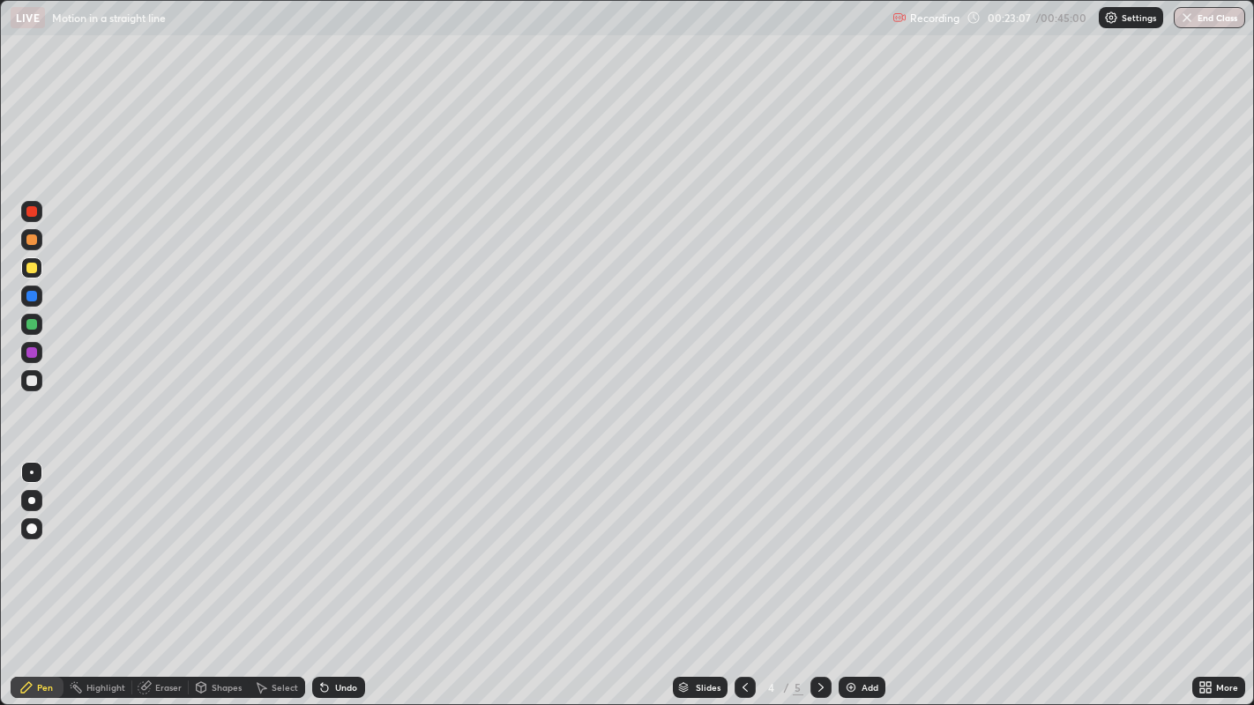
click at [33, 380] on div at bounding box center [31, 381] width 11 height 11
click at [27, 356] on div at bounding box center [31, 352] width 11 height 11
click at [31, 322] on div at bounding box center [31, 324] width 11 height 11
click at [33, 241] on div at bounding box center [31, 240] width 11 height 11
click at [27, 379] on div at bounding box center [31, 381] width 11 height 11
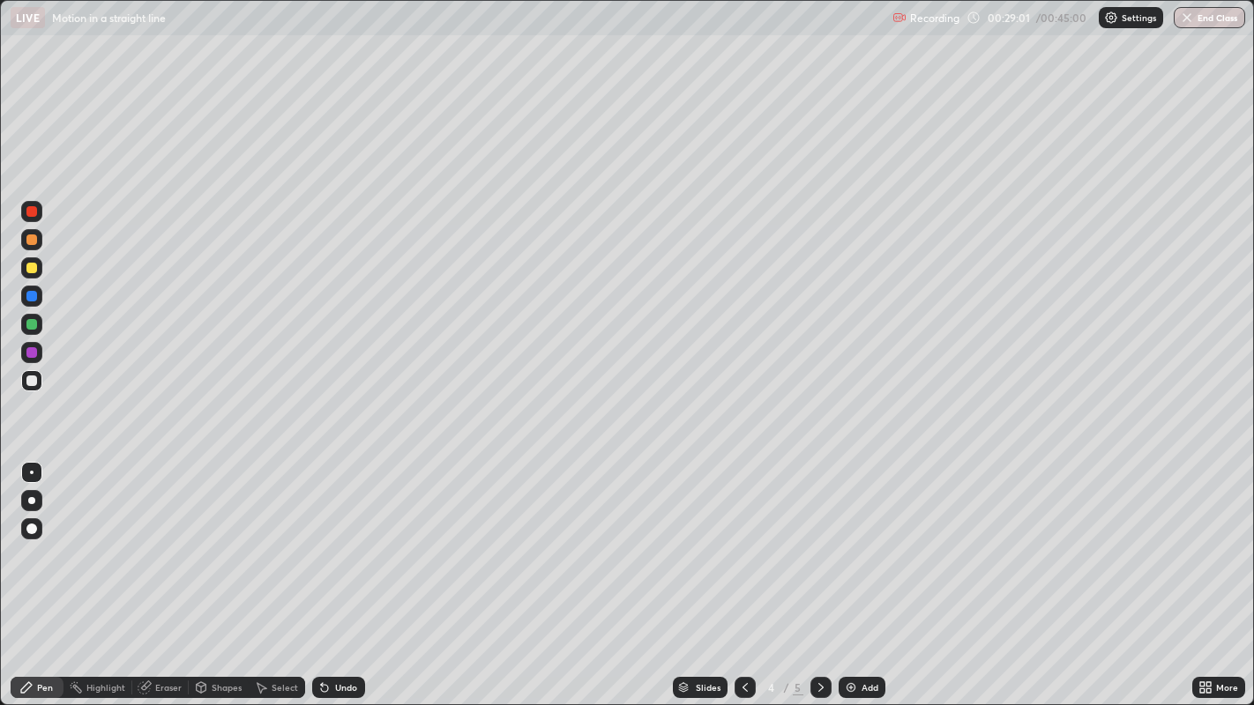
click at [855, 580] on img at bounding box center [851, 688] width 14 height 14
click at [159, 580] on div "Eraser" at bounding box center [168, 687] width 26 height 9
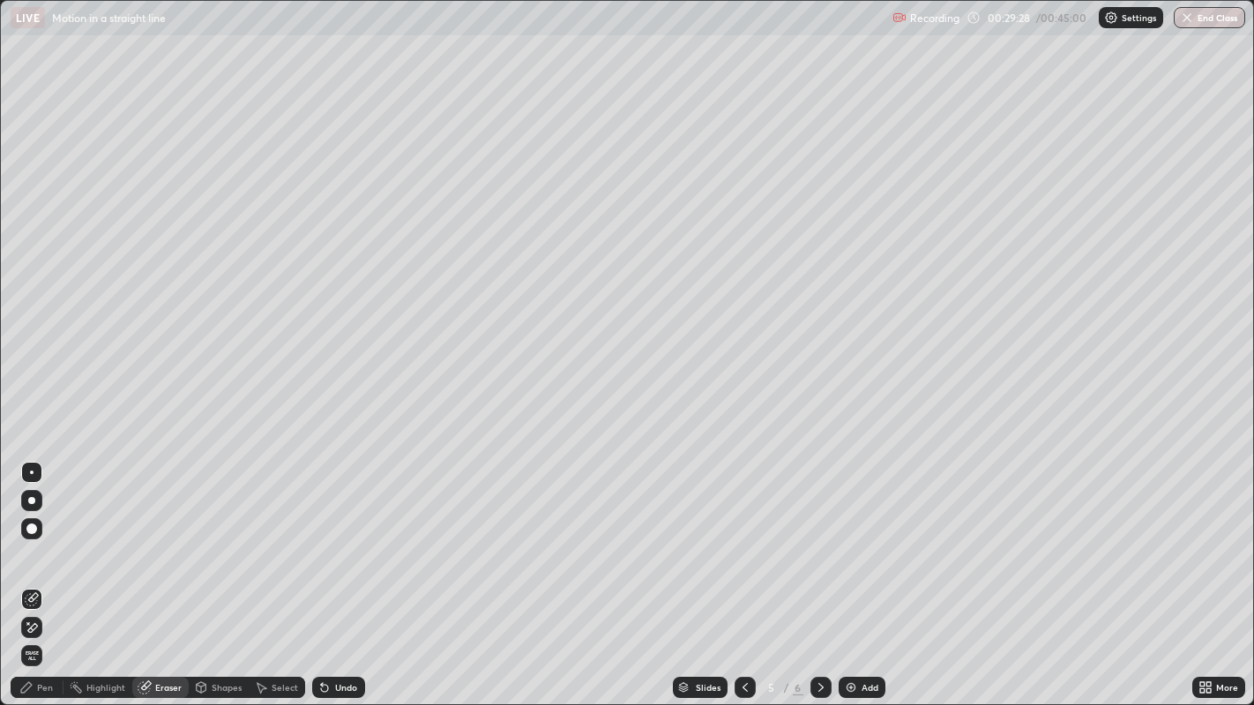
click at [41, 580] on div "Pen" at bounding box center [45, 687] width 16 height 9
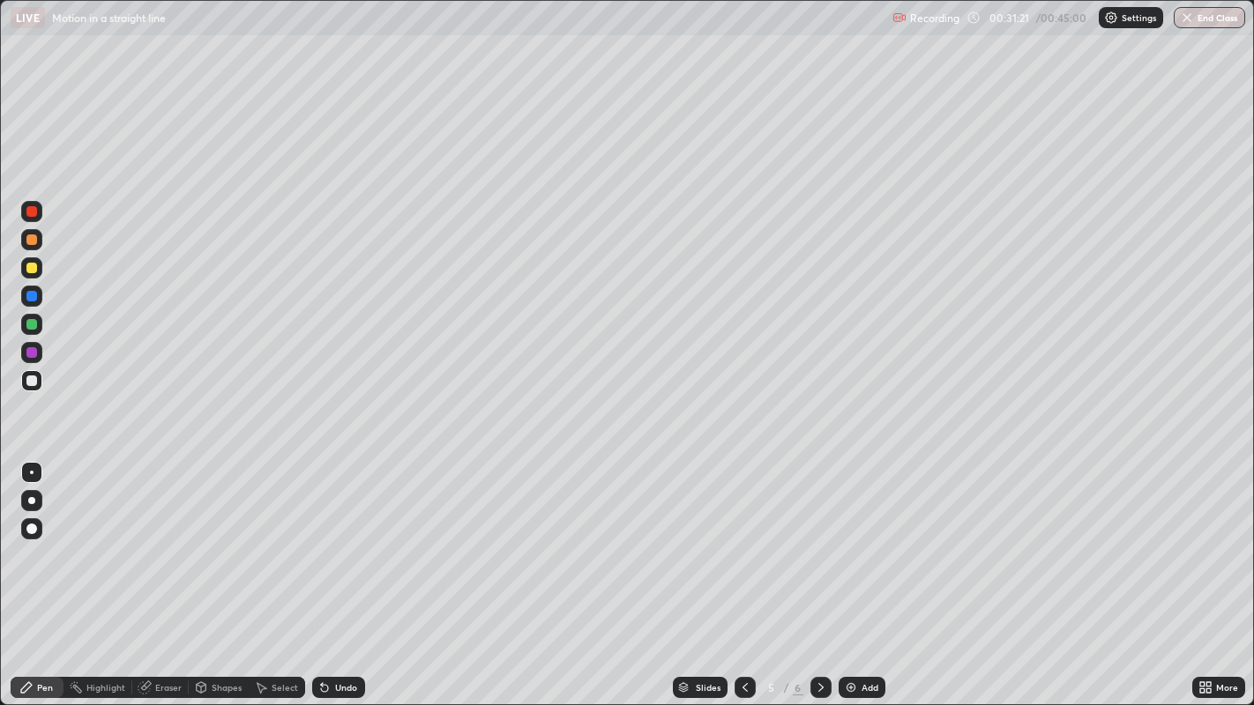
click at [858, 580] on div "Add" at bounding box center [862, 687] width 47 height 21
click at [33, 382] on div at bounding box center [31, 381] width 11 height 11
click at [32, 269] on div at bounding box center [31, 268] width 11 height 11
click at [744, 580] on icon at bounding box center [745, 687] width 5 height 9
click at [818, 580] on icon at bounding box center [821, 688] width 14 height 14
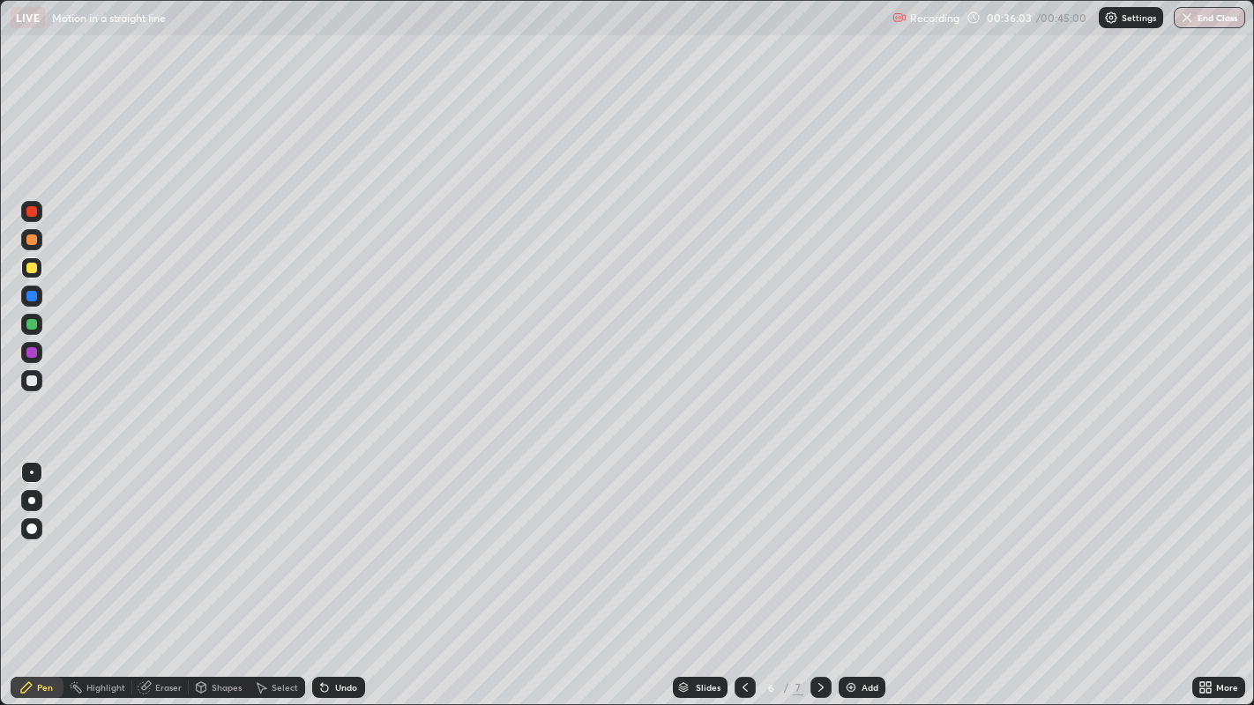
click at [746, 580] on icon at bounding box center [745, 688] width 14 height 14
click at [818, 580] on icon at bounding box center [821, 688] width 14 height 14
click at [738, 580] on icon at bounding box center [745, 688] width 14 height 14
click at [817, 580] on icon at bounding box center [821, 688] width 14 height 14
click at [1198, 18] on button "End Class" at bounding box center [1209, 17] width 71 height 21
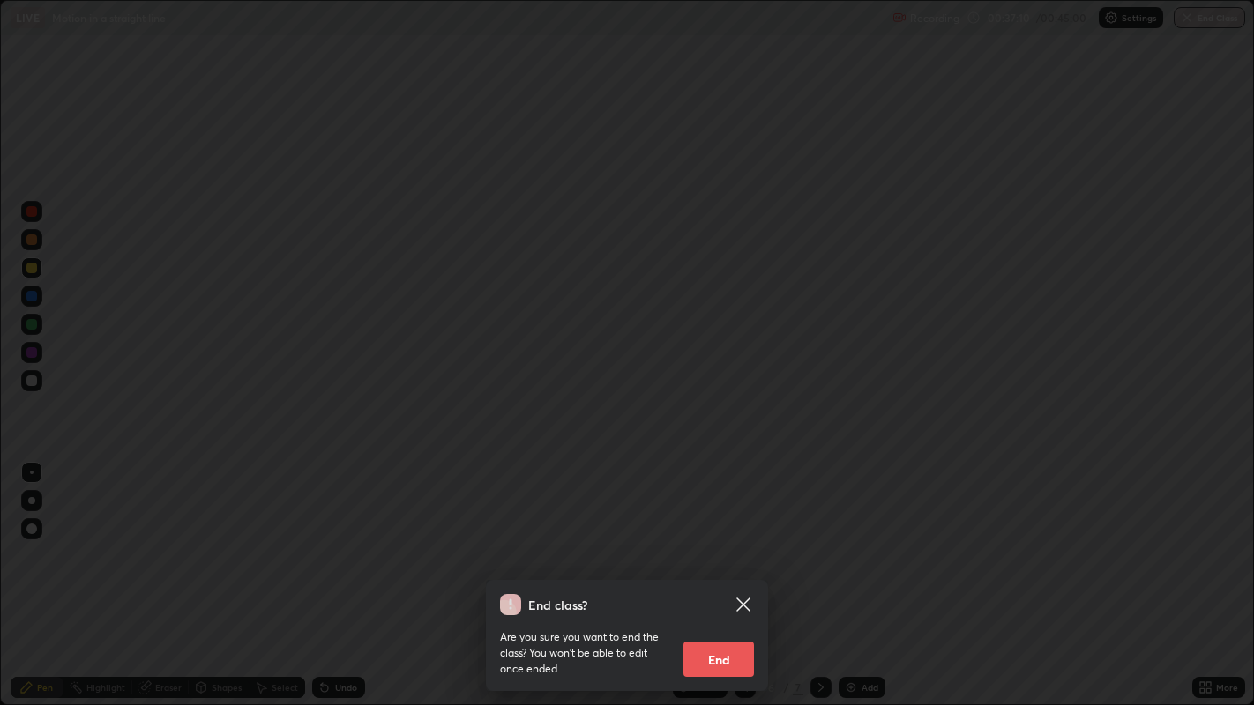
click at [724, 580] on button "End" at bounding box center [718, 659] width 71 height 35
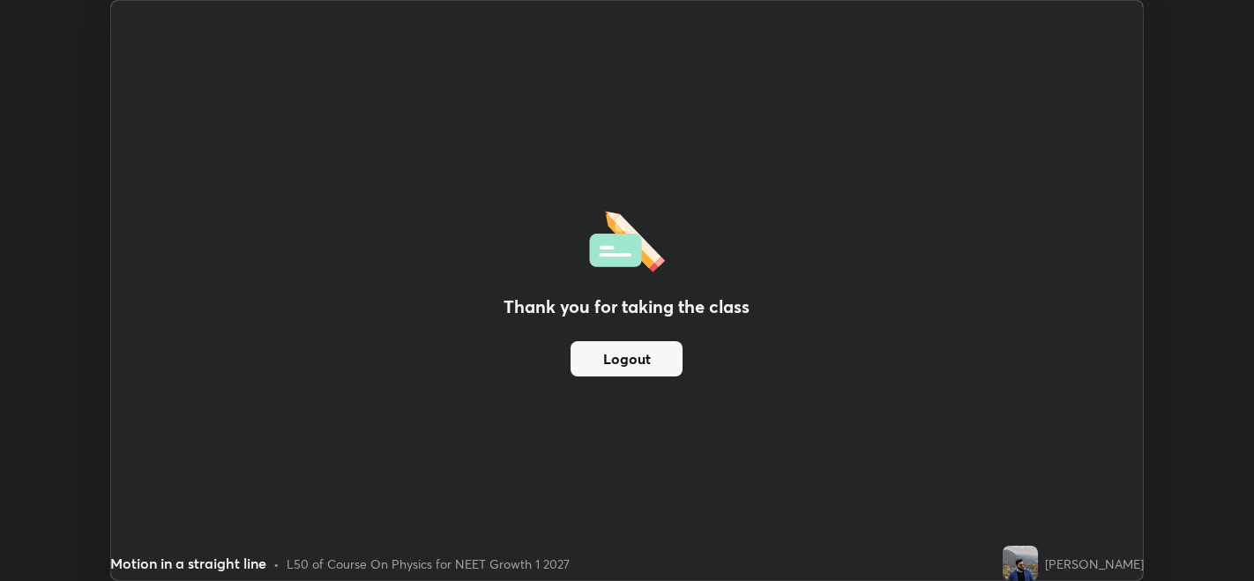
scroll to position [87603, 86929]
